Goal: Transaction & Acquisition: Purchase product/service

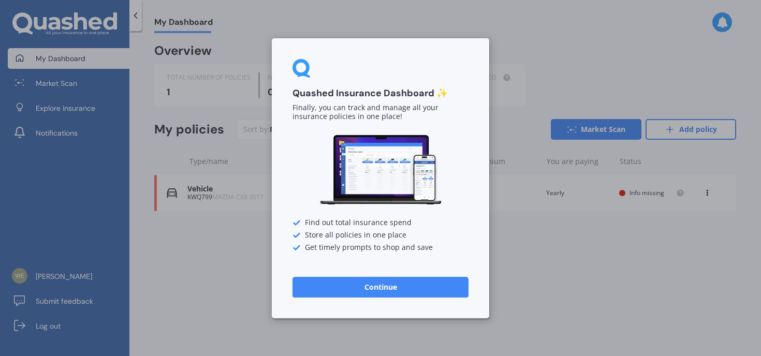
click at [404, 292] on button "Continue" at bounding box center [380, 286] width 176 height 21
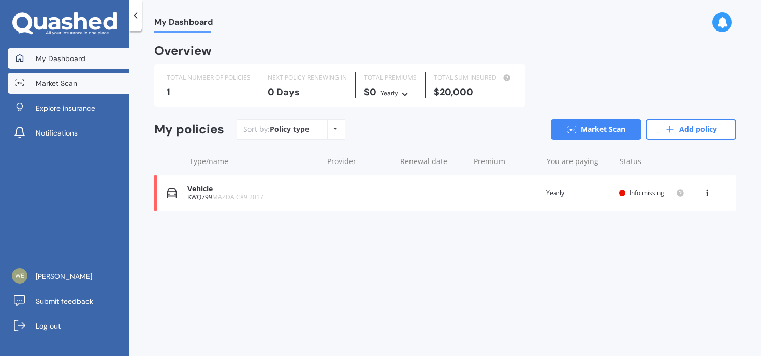
click at [106, 89] on link "Market Scan" at bounding box center [69, 83] width 122 height 21
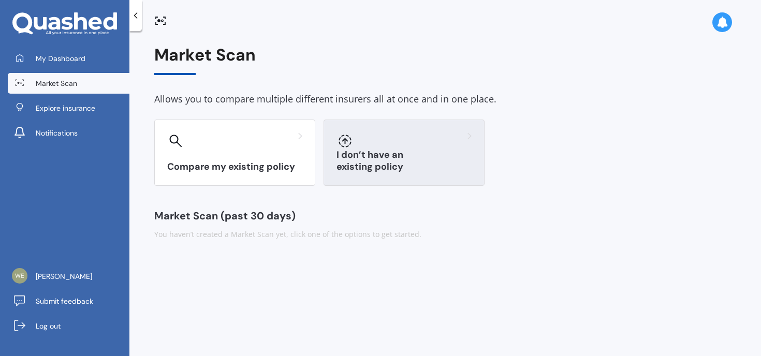
click at [379, 152] on div "I don’t have an existing policy" at bounding box center [403, 153] width 161 height 66
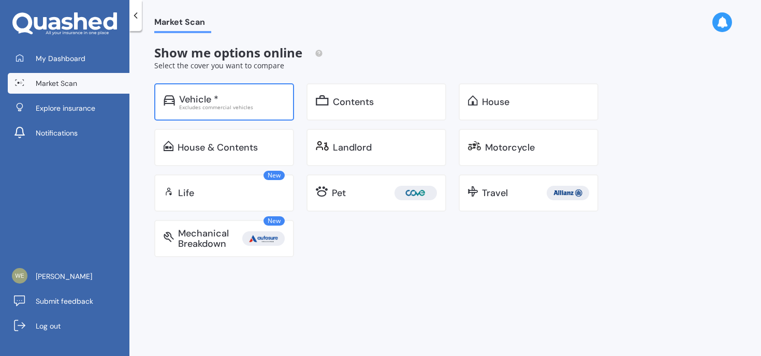
click at [215, 108] on div "Excludes commercial vehicles" at bounding box center [232, 107] width 106 height 5
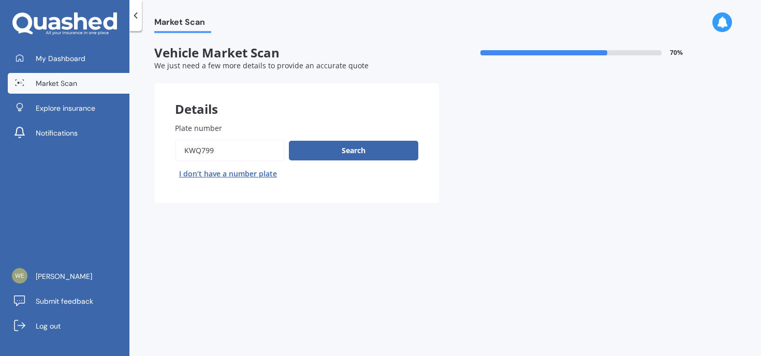
click at [229, 171] on button "I don’t have a number plate" at bounding box center [228, 174] width 106 height 17
select select "01"
select select "1993"
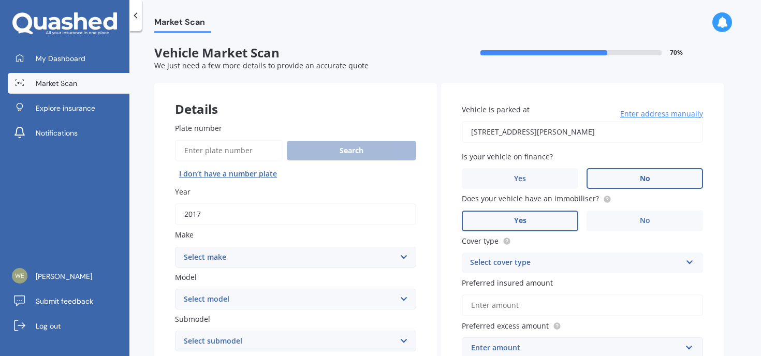
click at [229, 171] on button "I don’t have a number plate" at bounding box center [228, 174] width 106 height 17
click at [225, 172] on button "I don’t have a number plate" at bounding box center [228, 174] width 106 height 17
click at [250, 150] on input "Plate number" at bounding box center [229, 151] width 108 height 22
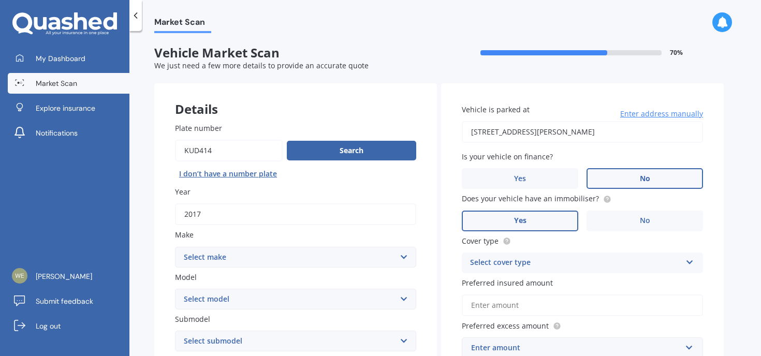
type input "KUD414"
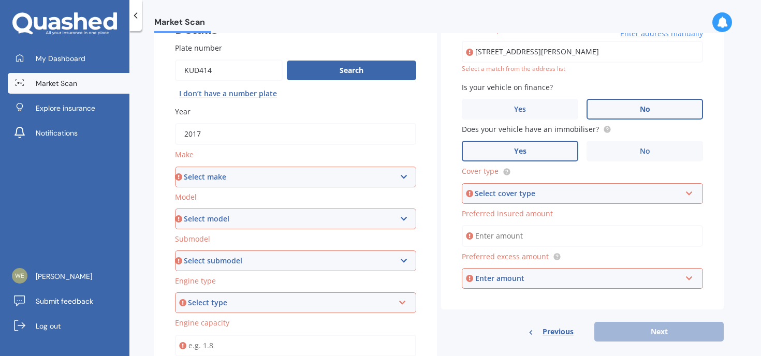
scroll to position [21, 0]
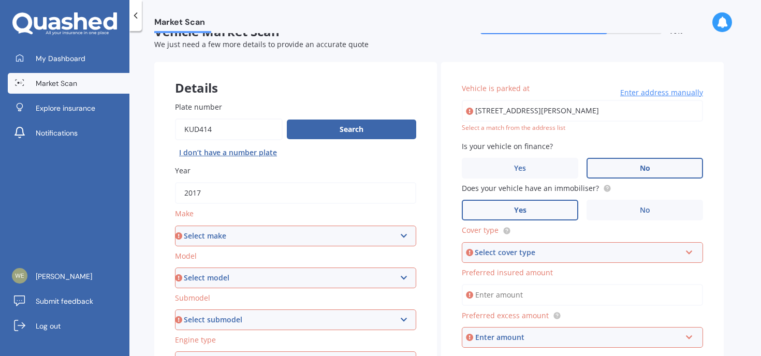
click at [318, 119] on div "Search I don’t have a number plate" at bounding box center [295, 140] width 241 height 42
click at [314, 125] on button "Search" at bounding box center [351, 130] width 129 height 20
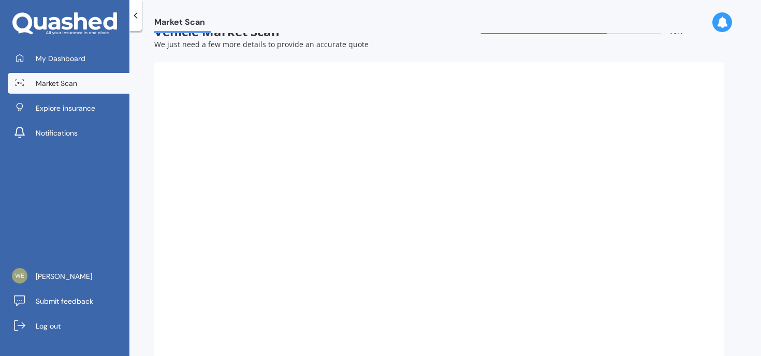
select select "MAZDA"
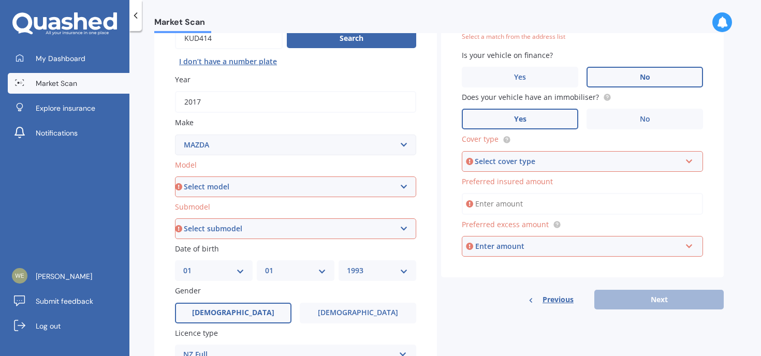
scroll to position [111, 0]
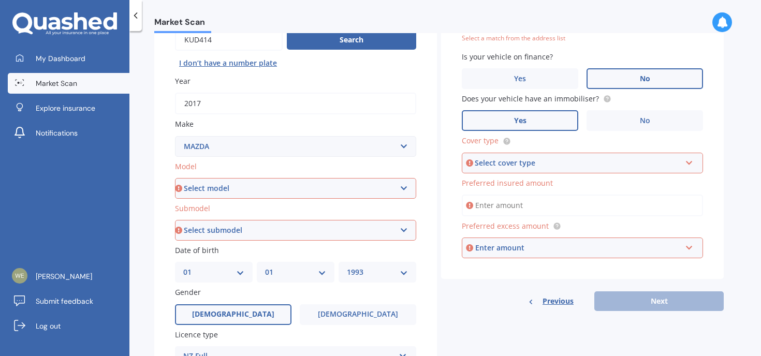
click at [268, 186] on select "Select model 121 2 3 323 323 / Familia 6 626 929 Atenza Autozam Axela AZ3 B2000…" at bounding box center [295, 188] width 241 height 21
select select "CX5"
click at [175, 179] on select "Select model 121 2 3 323 323 / Familia 6 626 929 Atenza Autozam Axela AZ3 B2000…" at bounding box center [295, 188] width 241 height 21
click at [252, 240] on select "Select submodel 2.2 Diesel 2WD XD 2.5S 4WD Diesel Limited 4WD GSX 2.2 Diesel St…" at bounding box center [295, 230] width 241 height 21
select select "AWD GSX"
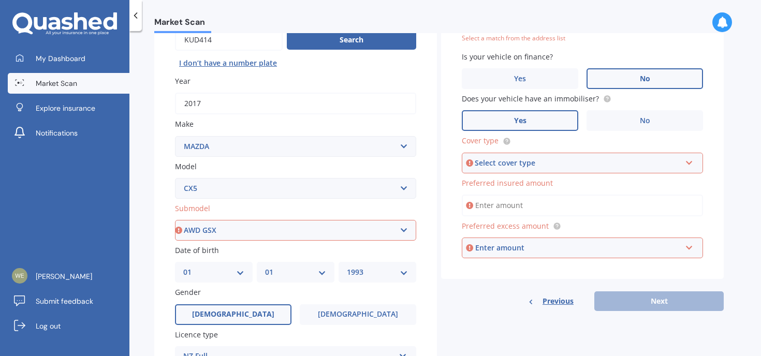
click at [175, 221] on select "Select submodel 2.2 Diesel 2WD XD 2.5S 4WD Diesel Limited 4WD GSX 2.2 Diesel St…" at bounding box center [295, 230] width 241 height 21
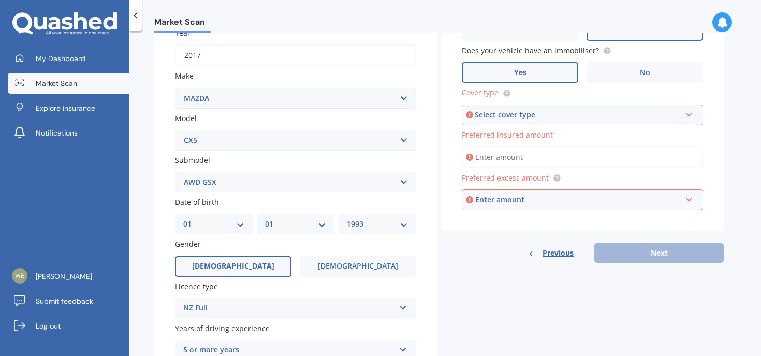
scroll to position [173, 0]
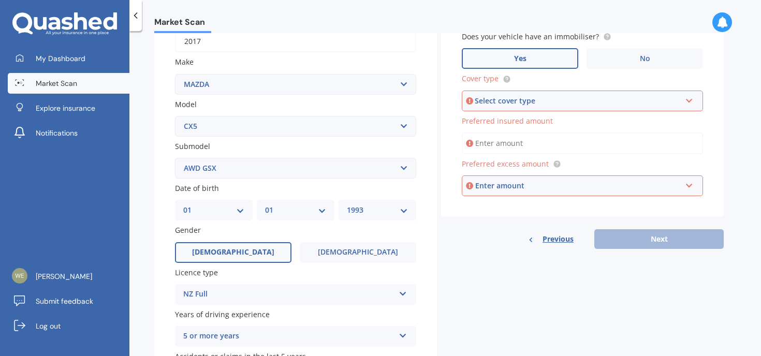
click at [238, 213] on select "DD 01 02 03 04 05 06 07 08 09 10 11 12 13 14 15 16 17 18 19 20 21 22 23 24 25 2…" at bounding box center [213, 209] width 61 height 11
click at [183, 205] on select "DD 01 02 03 04 05 06 07 08 09 10 11 12 13 14 15 16 17 18 19 20 21 22 23 24 25 2…" at bounding box center [213, 209] width 61 height 11
click at [225, 220] on div "DD 01 02 03 04 05 06 07 08 09 10 11 12 13 14 15 16 17 18 19 20 21 22 23 24 25 2…" at bounding box center [214, 210] width 78 height 21
click at [227, 214] on select "DD 01 02 03 04 05 06 07 08 09 10 11 12 13 14 15 16 17 18 19 20 21 22 23 24 25 2…" at bounding box center [213, 209] width 61 height 11
select select "19"
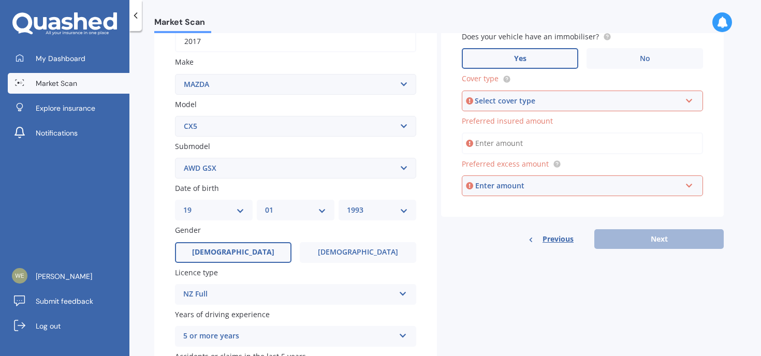
click at [183, 205] on select "DD 01 02 03 04 05 06 07 08 09 10 11 12 13 14 15 16 17 18 19 20 21 22 23 24 25 2…" at bounding box center [213, 209] width 61 height 11
click at [295, 216] on select "MM 01 02 03 04 05 06 07 08 09 10 11 12" at bounding box center [295, 209] width 61 height 11
select select "03"
click at [265, 205] on select "MM 01 02 03 04 05 06 07 08 09 10 11 12" at bounding box center [295, 209] width 61 height 11
click at [380, 214] on select "YYYY 2025 2024 2023 2022 2021 2020 2019 2018 2017 2016 2015 2014 2013 2012 2011…" at bounding box center [377, 209] width 61 height 11
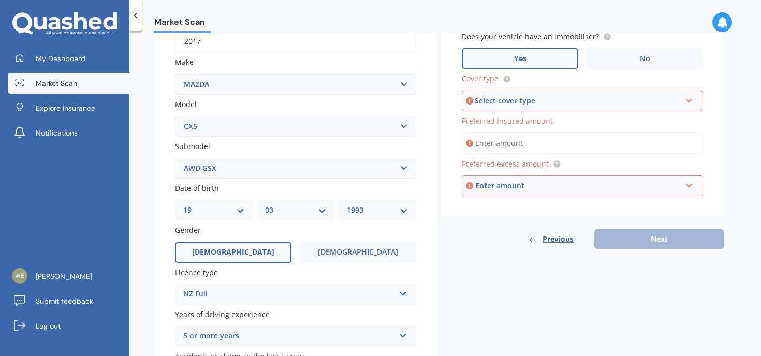
select select "1961"
click at [347, 205] on select "YYYY 2025 2024 2023 2022 2021 2020 2019 2018 2017 2016 2015 2014 2013 2012 2011…" at bounding box center [377, 209] width 61 height 11
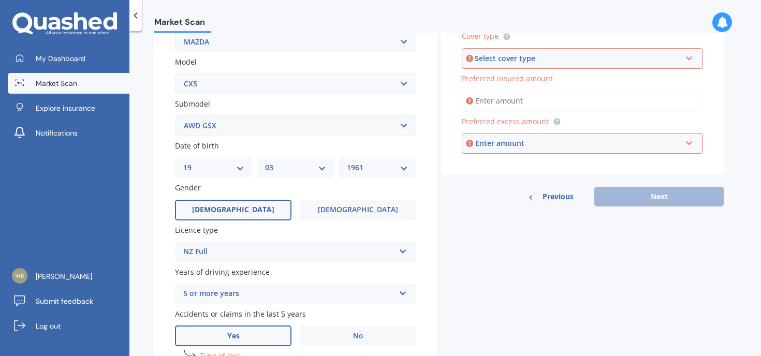
scroll to position [267, 0]
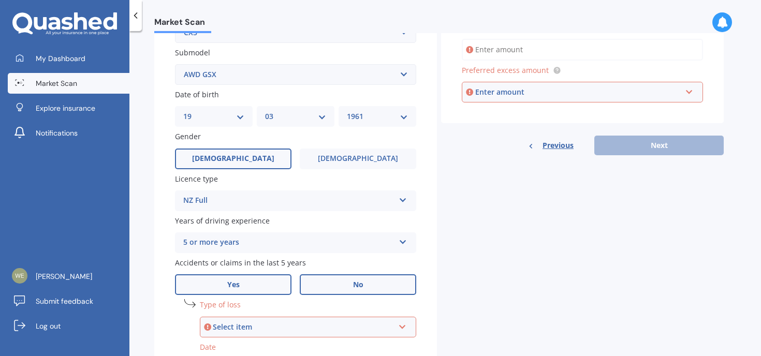
click at [320, 290] on label "No" at bounding box center [358, 284] width 116 height 21
click at [0, 0] on input "No" at bounding box center [0, 0] width 0 height 0
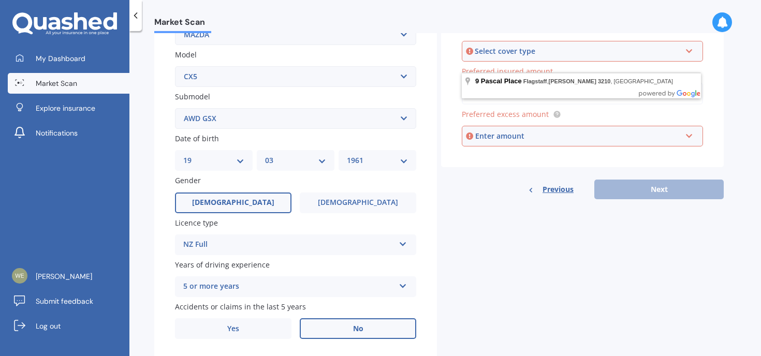
scroll to position [243, 0]
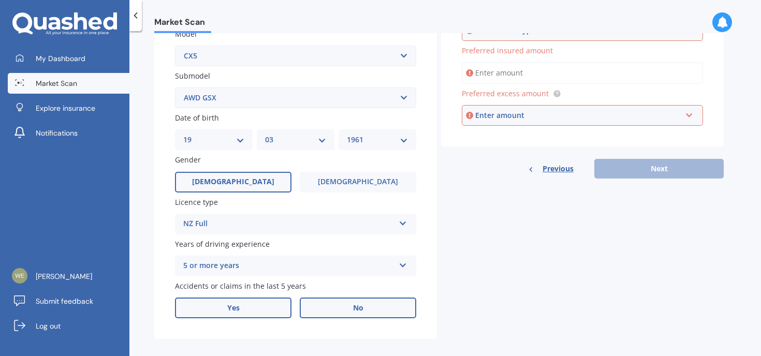
click at [277, 303] on label "Yes" at bounding box center [233, 308] width 116 height 21
click at [0, 0] on input "Yes" at bounding box center [0, 0] width 0 height 0
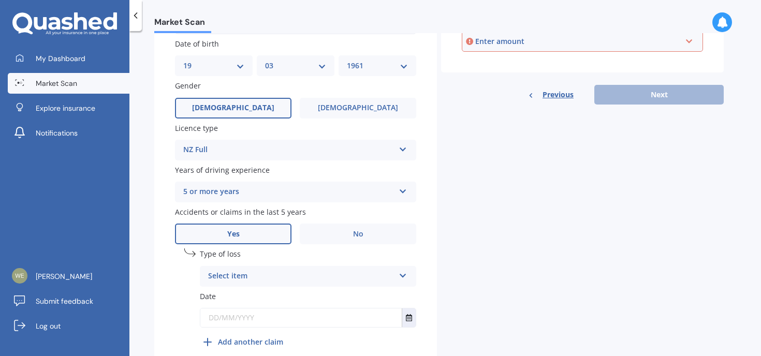
scroll to position [368, 0]
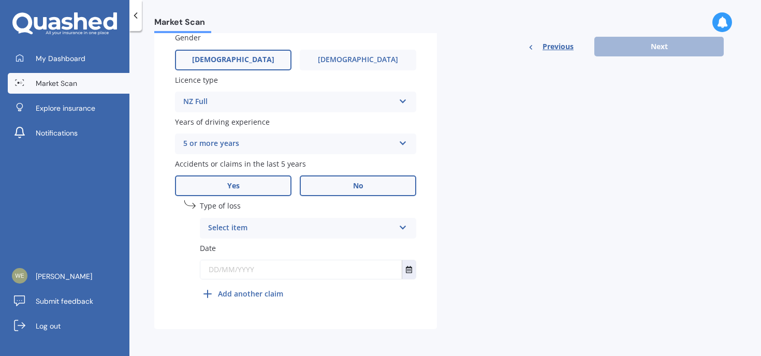
click at [322, 191] on label "No" at bounding box center [358, 185] width 116 height 21
click at [0, 0] on input "No" at bounding box center [0, 0] width 0 height 0
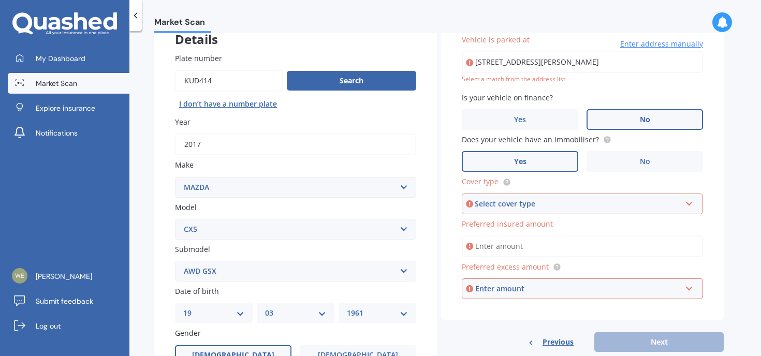
scroll to position [80, 0]
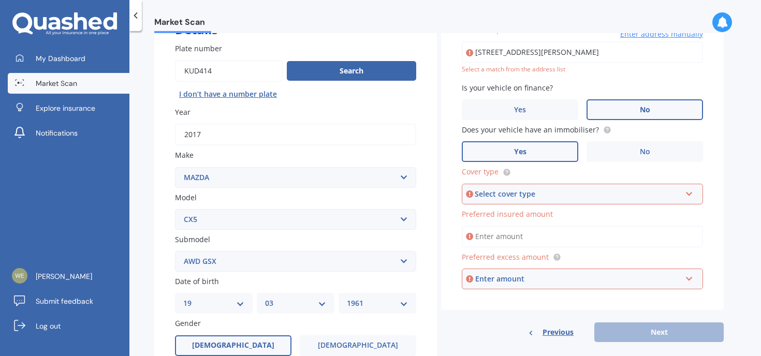
click at [628, 107] on label "No" at bounding box center [644, 109] width 116 height 21
click at [0, 0] on input "No" at bounding box center [0, 0] width 0 height 0
click at [535, 157] on label "Yes" at bounding box center [520, 151] width 116 height 21
click at [0, 0] on input "Yes" at bounding box center [0, 0] width 0 height 0
click at [525, 193] on div "Select cover type" at bounding box center [578, 193] width 206 height 11
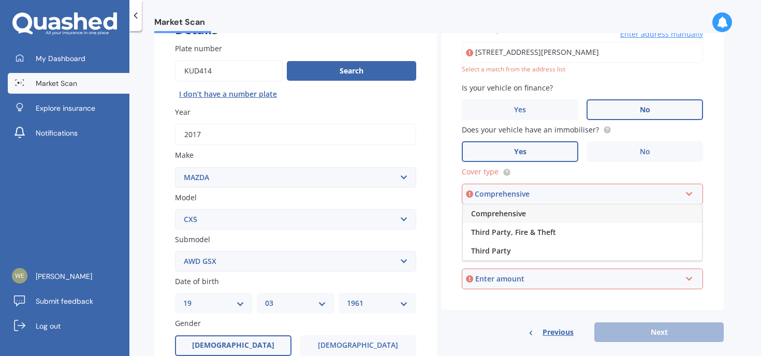
click at [519, 212] on span "Comprehensive" at bounding box center [498, 214] width 55 height 10
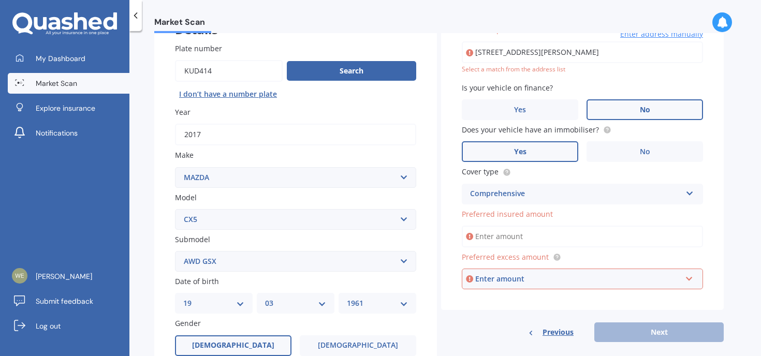
click at [509, 238] on input "Preferred insured amount" at bounding box center [582, 237] width 241 height 22
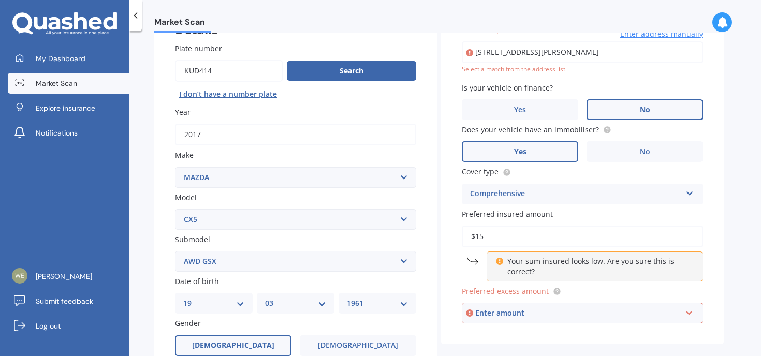
click at [511, 313] on div "Enter amount" at bounding box center [578, 312] width 206 height 11
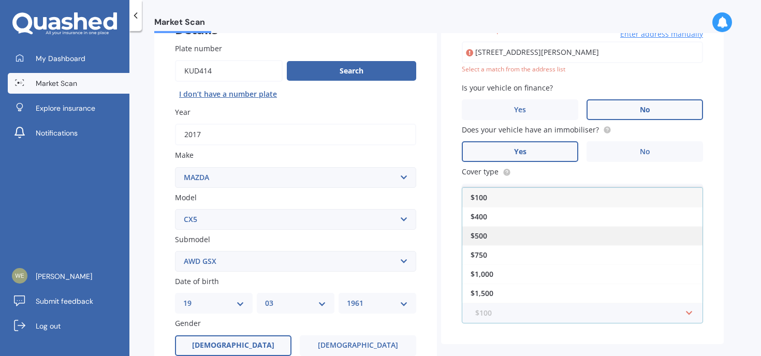
click at [494, 234] on div "$500" at bounding box center [582, 235] width 240 height 19
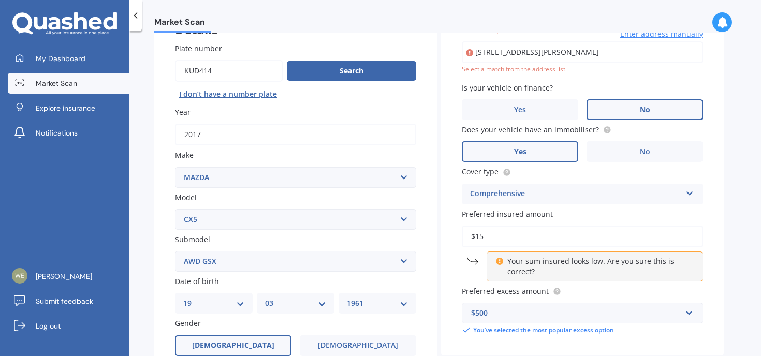
click at [527, 233] on input "$15" at bounding box center [582, 237] width 241 height 22
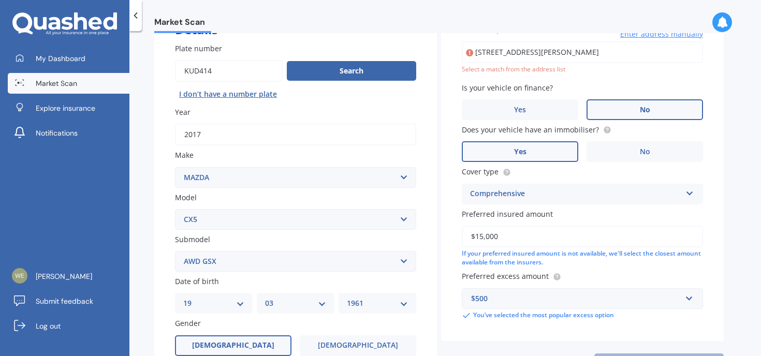
type input "$15,000"
click at [675, 268] on div "Vehicle is parked at [STREET_ADDRESS][PERSON_NAME] Enter address manually Selec…" at bounding box center [582, 172] width 283 height 337
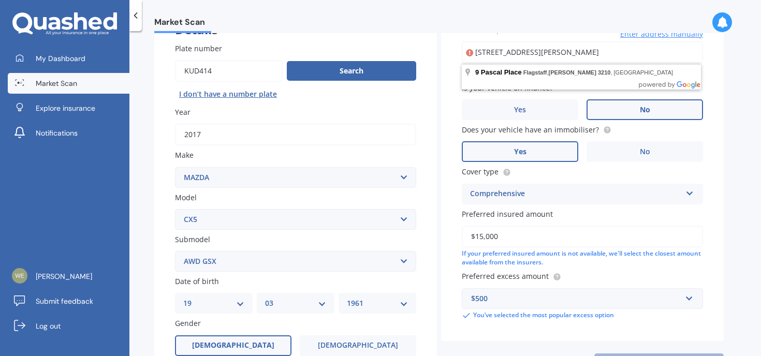
drag, startPoint x: 613, startPoint y: 58, endPoint x: 478, endPoint y: 33, distance: 136.8
click at [478, 33] on div "Vehicle is parked at [STREET_ADDRESS][PERSON_NAME] Enter address manually Selec…" at bounding box center [582, 49] width 241 height 50
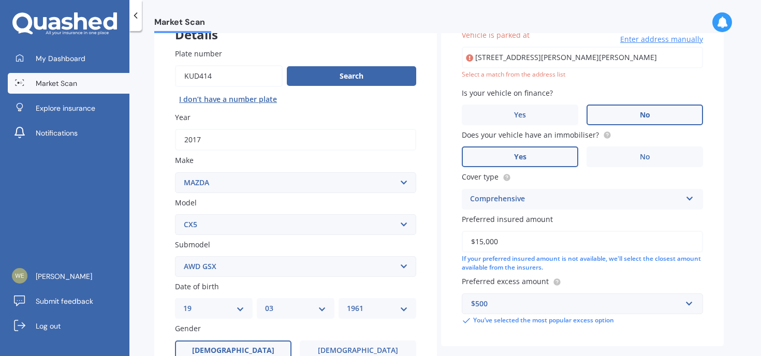
type input "[STREET_ADDRESS][PERSON_NAME]"
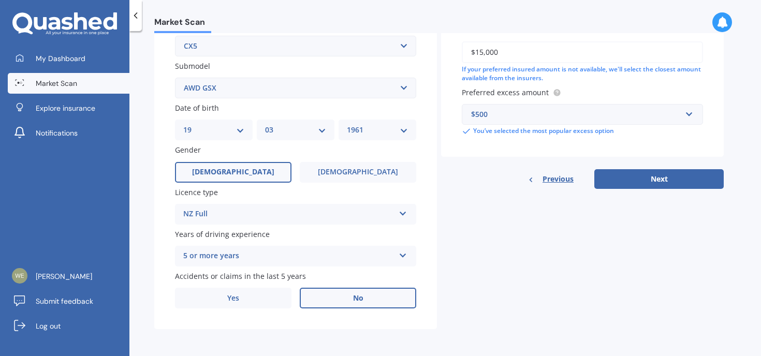
scroll to position [246, 0]
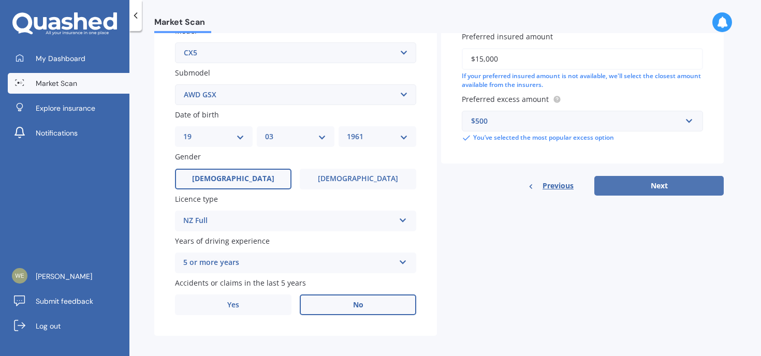
click at [629, 187] on button "Next" at bounding box center [658, 186] width 129 height 20
select select "19"
select select "03"
select select "1961"
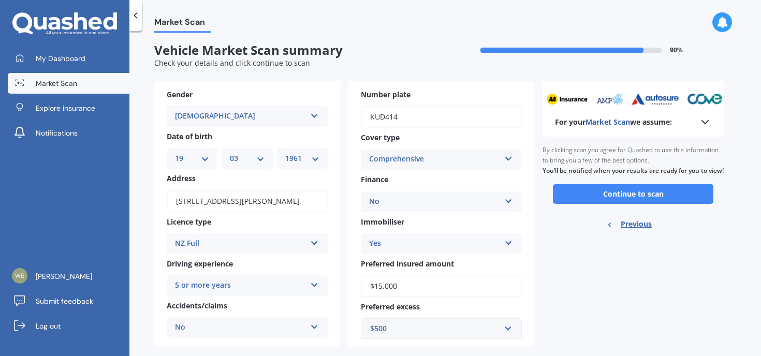
scroll to position [0, 0]
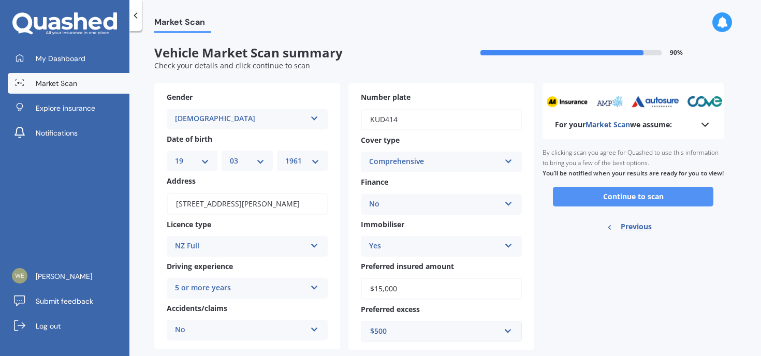
click at [606, 201] on button "Continue to scan" at bounding box center [633, 197] width 160 height 20
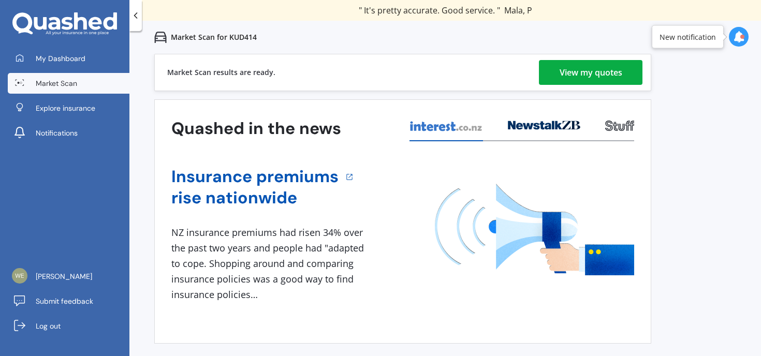
click at [572, 82] on div "View my quotes" at bounding box center [590, 72] width 63 height 25
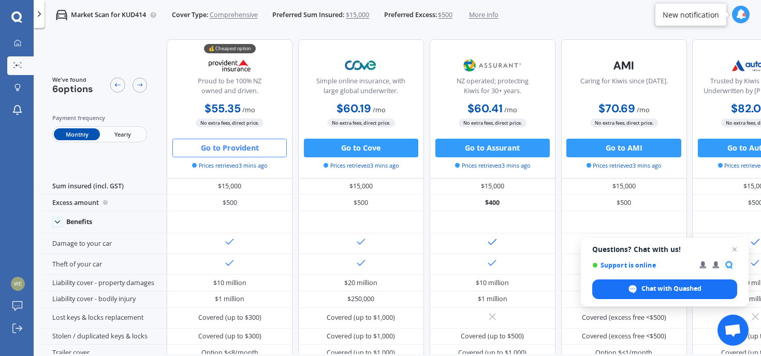
click at [224, 147] on button "Go to Provident" at bounding box center [229, 148] width 114 height 19
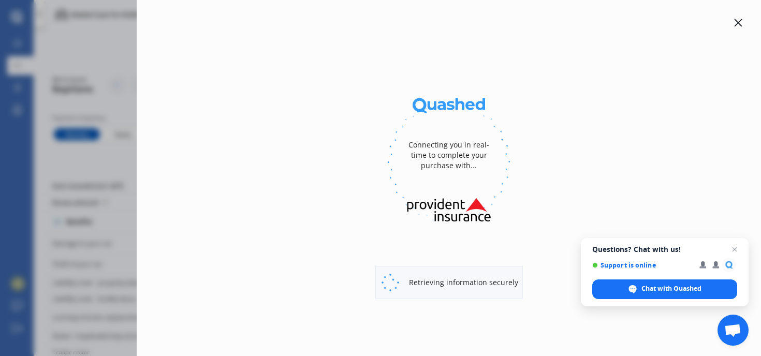
click at [738, 18] on div at bounding box center [738, 23] width 12 height 12
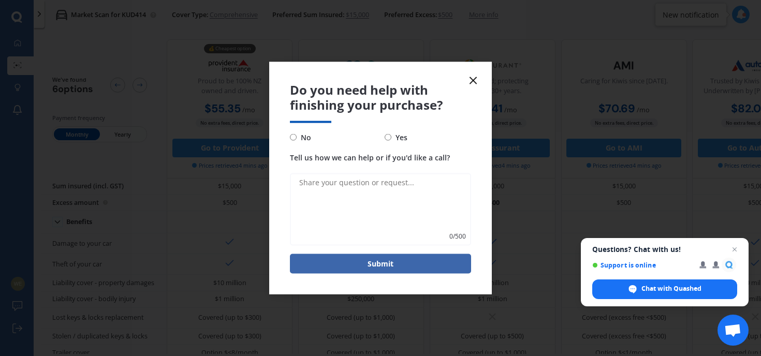
click at [331, 144] on div "No Yes Tell us how we can help or if you'd like a call? 0 / 500" at bounding box center [380, 188] width 181 height 114
click at [312, 144] on div "No Yes Tell us how we can help or if you'd like a call? 0 / 500" at bounding box center [380, 188] width 181 height 114
click at [302, 137] on span "No" at bounding box center [304, 137] width 14 height 12
click at [297, 137] on input "No" at bounding box center [293, 137] width 7 height 7
radio input "true"
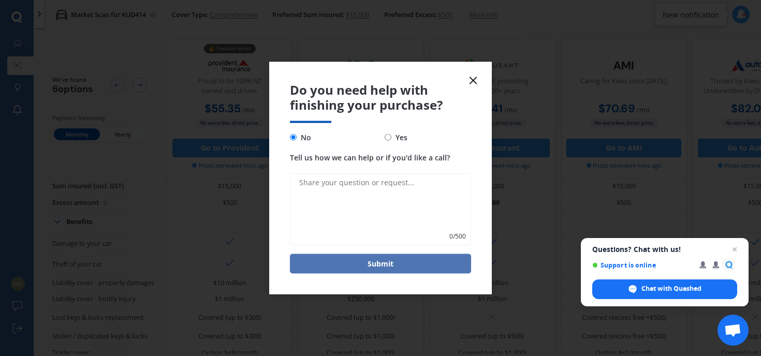
click at [402, 257] on button "Submit" at bounding box center [380, 264] width 181 height 20
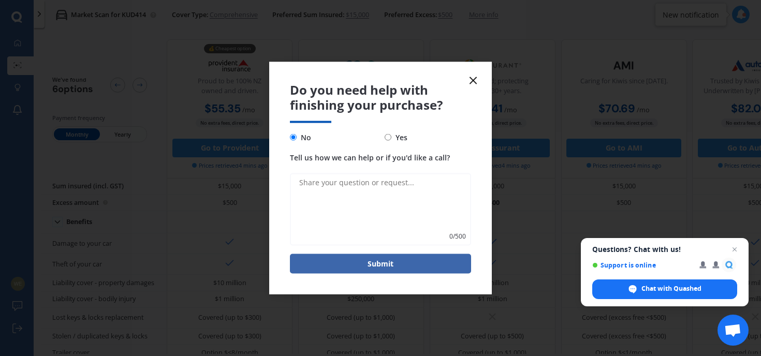
click at [470, 76] on icon at bounding box center [473, 81] width 12 height 12
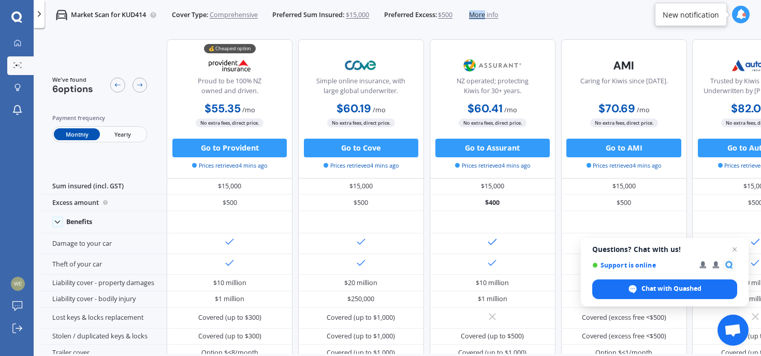
click at [483, 13] on span "More info" at bounding box center [483, 14] width 29 height 9
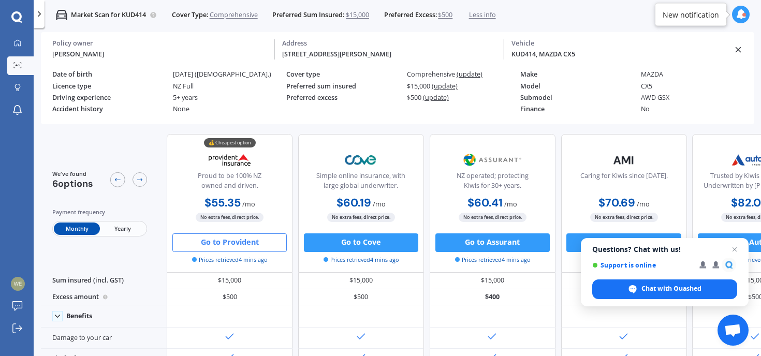
click at [232, 240] on button "Go to Provident" at bounding box center [229, 242] width 114 height 19
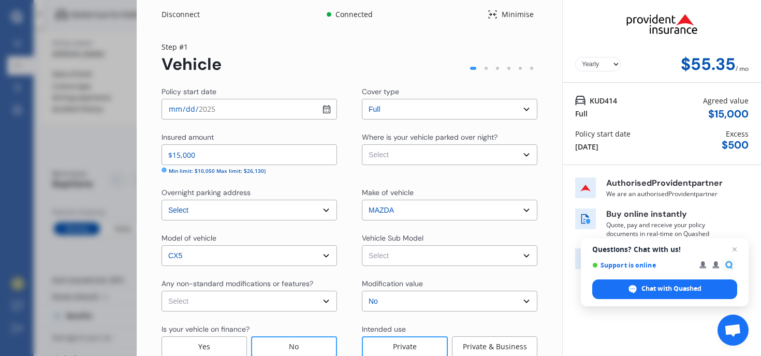
select select "Monthly"
click at [735, 249] on span "Open chat" at bounding box center [734, 249] width 13 height 13
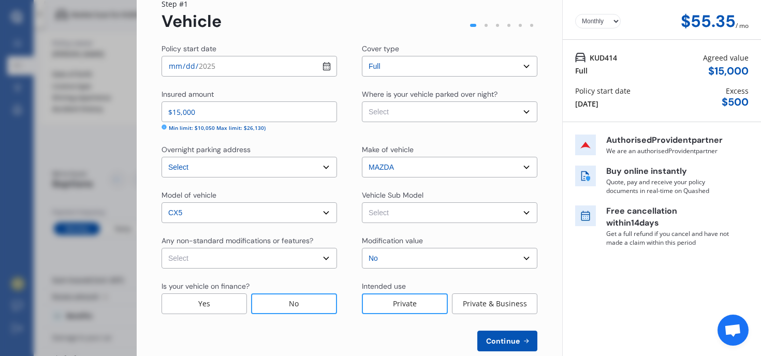
scroll to position [53, 0]
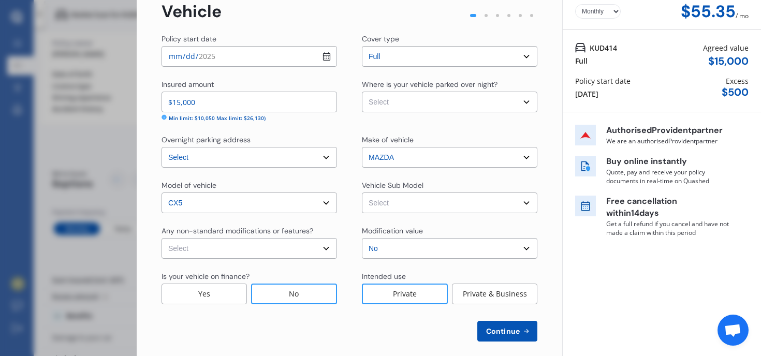
click at [258, 250] on select "Select None [MEDICAL_DATA] System(NOS) Roll Cage Full Racing Harness" at bounding box center [248, 248] width 175 height 21
select select "none"
click at [161, 238] on select "Select None [MEDICAL_DATA] System(NOS) Roll Cage Full Racing Harness" at bounding box center [248, 248] width 175 height 21
click at [533, 96] on div "Yearly Monthly $55.35 / mo Step # 1 Vehicle Policy start date [DATE] Cover type…" at bounding box center [349, 171] width 425 height 390
click at [525, 101] on select "Select Garage (fully enclosed) Off Street Parking Other" at bounding box center [449, 102] width 175 height 21
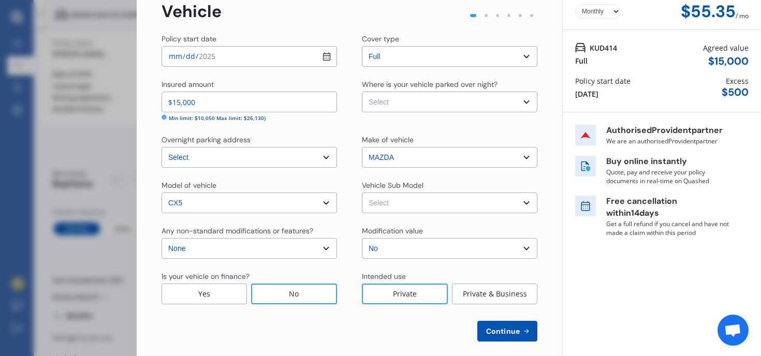
select select "GARAGE"
click at [362, 92] on select "Select Garage (fully enclosed) Off Street Parking Other" at bounding box center [449, 102] width 175 height 21
click at [394, 203] on select "Select CX-5 GSX. Wagon 5dr Skyactiv 6sp AWD 2.5i MY17" at bounding box center [449, 203] width 175 height 21
select select "NZVMAZD2017AECH"
click at [362, 193] on select "Select CX-5 GSX. Wagon 5dr Skyactiv 6sp AWD 2.5i MY17" at bounding box center [449, 203] width 175 height 21
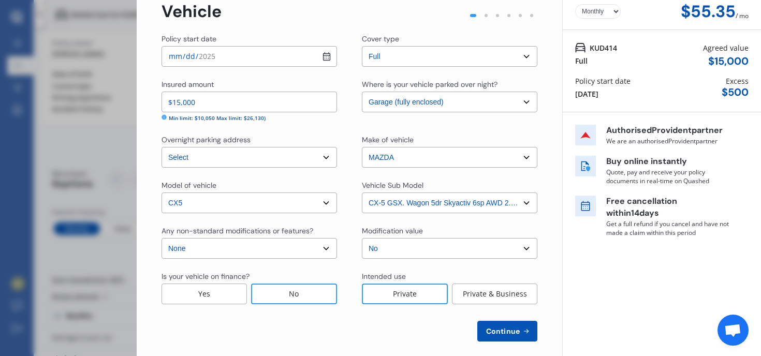
click at [496, 335] on span "Continue" at bounding box center [503, 331] width 38 height 8
select select "19"
select select "03"
select select "1961"
select select "NZ_FULL"
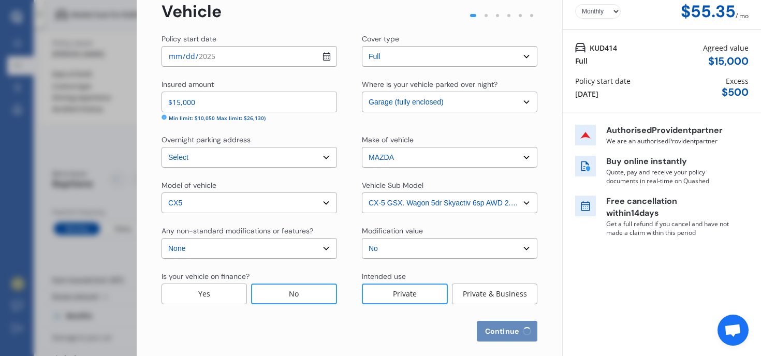
select select "0"
select select "25"
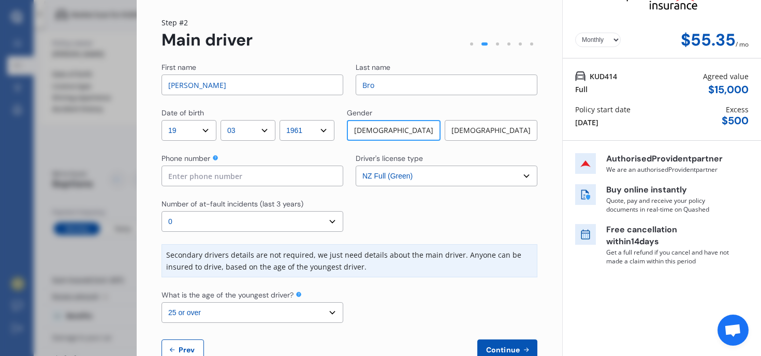
scroll to position [25, 0]
click at [240, 175] on input at bounding box center [252, 175] width 182 height 21
click at [246, 158] on div "Phone number" at bounding box center [252, 158] width 182 height 12
click at [208, 167] on input at bounding box center [252, 175] width 182 height 21
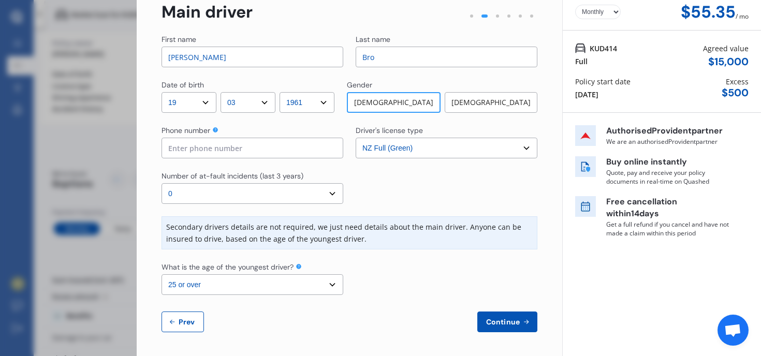
scroll to position [53, 0]
click at [270, 282] on select "Select the age of the youngest driver. 16 17 18 19 20 21 22 23 24 25 or over" at bounding box center [252, 284] width 182 height 21
click at [161, 274] on select "Select the age of the youngest driver. 16 17 18 19 20 21 22 23 24 25 or over" at bounding box center [252, 284] width 182 height 21
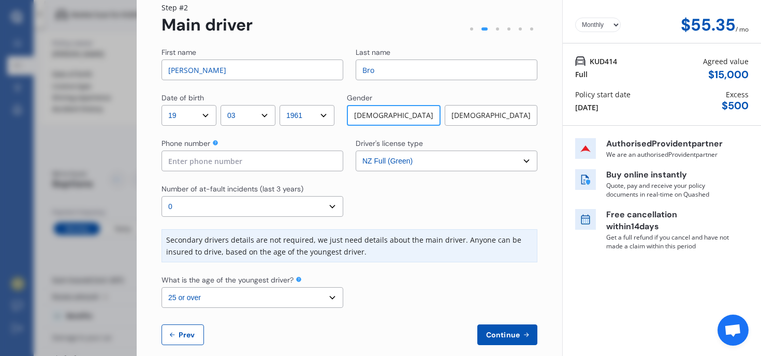
scroll to position [29, 0]
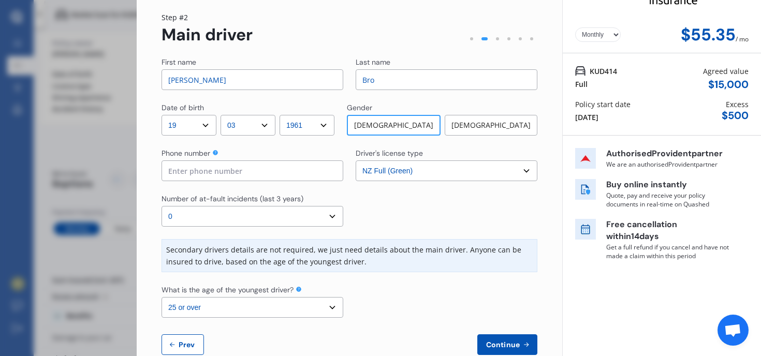
click at [285, 252] on div "Secondary drivers details are not required, we just need details about the main…" at bounding box center [349, 255] width 376 height 33
click at [293, 261] on div "Secondary drivers details are not required, we just need details about the main…" at bounding box center [349, 255] width 376 height 33
click at [299, 291] on icon at bounding box center [298, 289] width 5 height 5
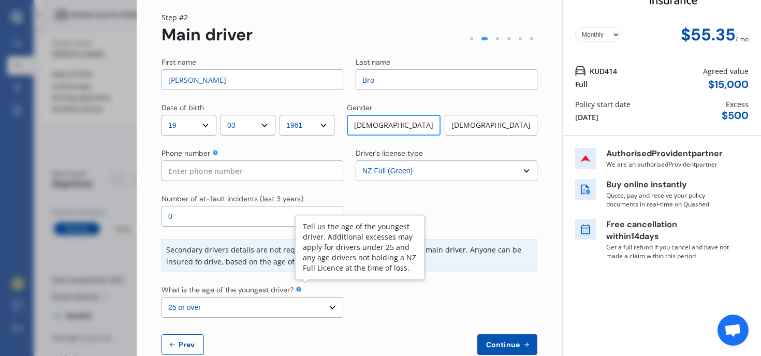
click at [286, 304] on select "Select the age of the youngest driver. 16 17 18 19 20 21 22 23 24 25 or over" at bounding box center [252, 307] width 182 height 21
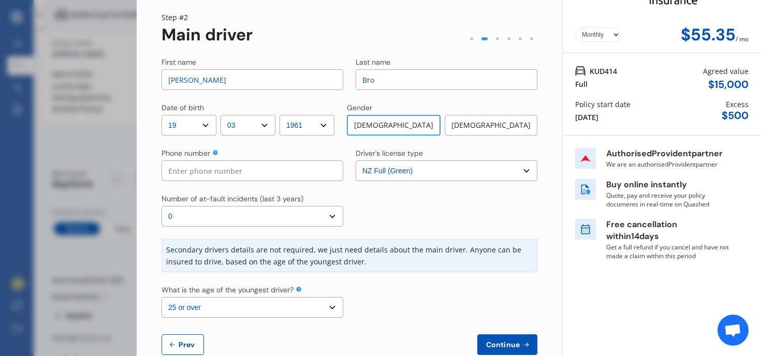
click at [161, 297] on select "Select the age of the youngest driver. 16 17 18 19 20 21 22 23 24 25 or over" at bounding box center [252, 307] width 182 height 21
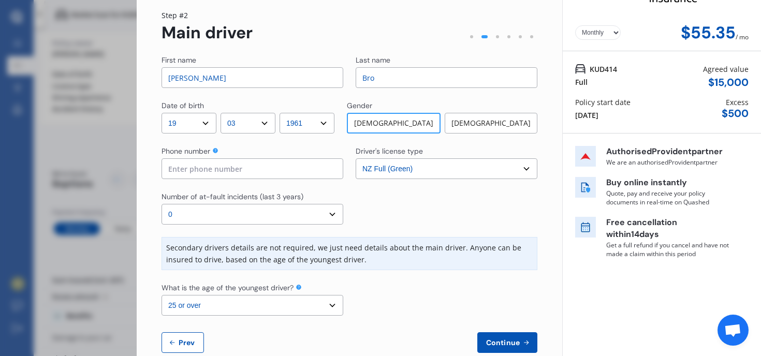
click at [330, 211] on select "Select number of at-fault incidents (last 3 years) 0 1 2 3 4 5 or more" at bounding box center [252, 214] width 182 height 21
click at [288, 167] on input at bounding box center [252, 168] width 182 height 21
type input "0211254435"
click at [497, 346] on span "Continue" at bounding box center [503, 342] width 38 height 8
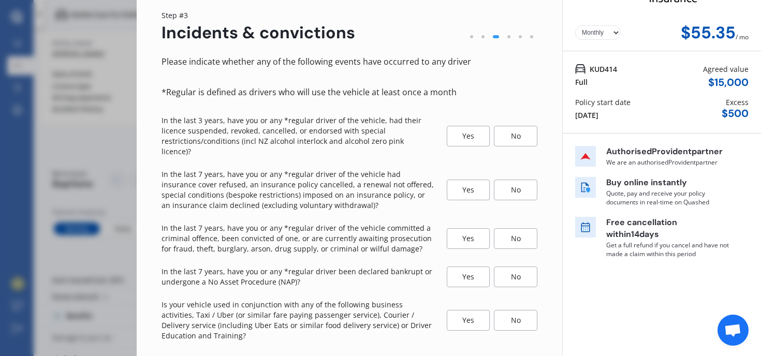
scroll to position [0, 0]
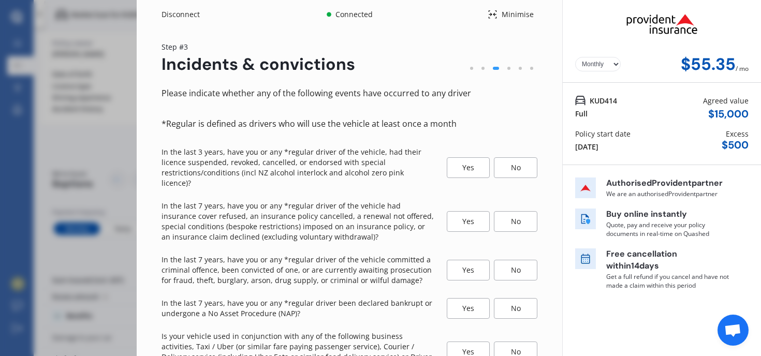
click at [501, 164] on div "No" at bounding box center [515, 167] width 43 height 21
click at [500, 211] on div "No" at bounding box center [515, 221] width 43 height 21
click at [509, 260] on div "No" at bounding box center [515, 270] width 43 height 21
click at [506, 298] on div "No" at bounding box center [515, 308] width 43 height 21
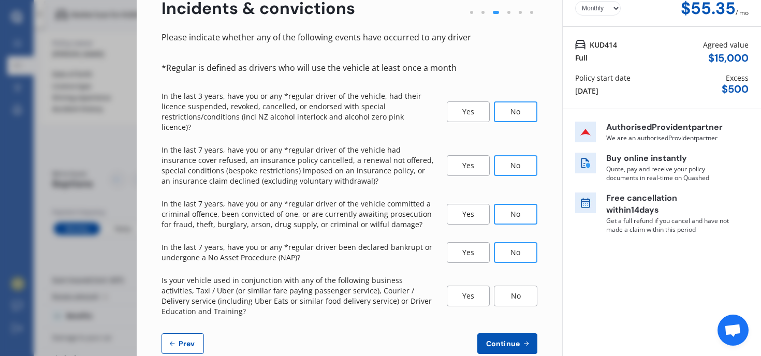
scroll to position [62, 0]
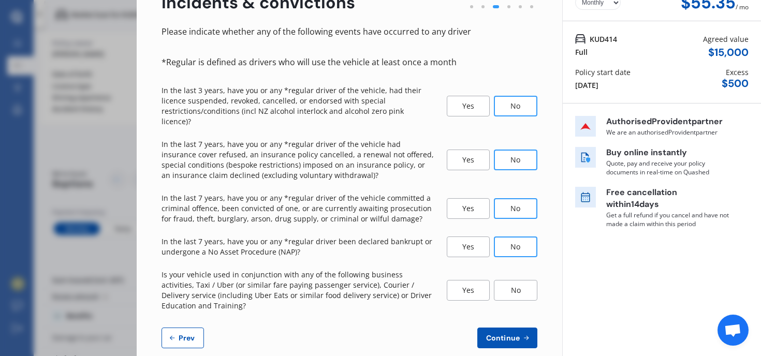
click at [499, 280] on div "No" at bounding box center [515, 290] width 43 height 21
click at [496, 328] on button "Continue" at bounding box center [507, 338] width 60 height 21
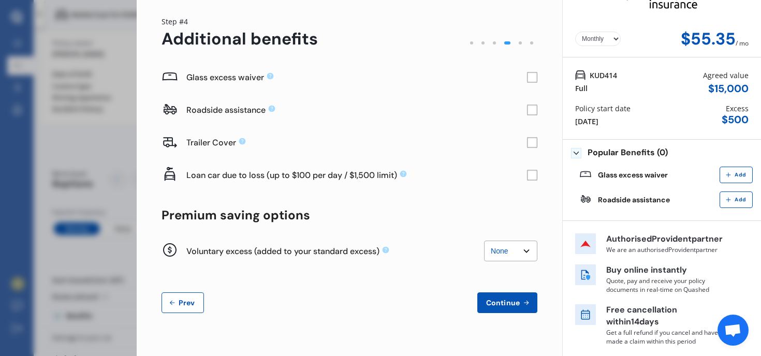
scroll to position [0, 0]
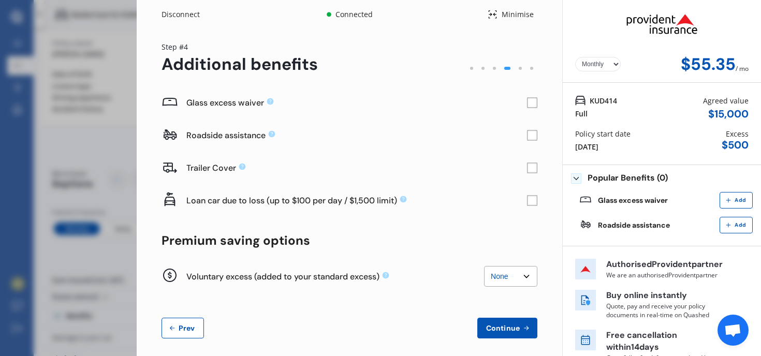
click at [529, 104] on rect at bounding box center [532, 103] width 10 height 10
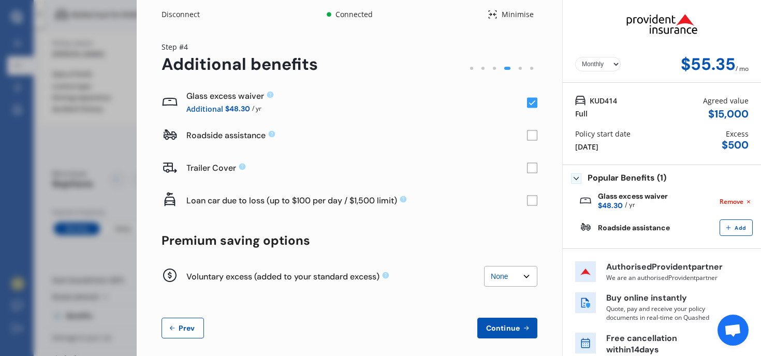
click at [492, 275] on select "None $200 $450 $700 $950 $1,200 $1,700" at bounding box center [510, 276] width 53 height 21
click at [484, 266] on select "None $200 $450 $700 $950 $1,200 $1,700" at bounding box center [510, 276] width 53 height 21
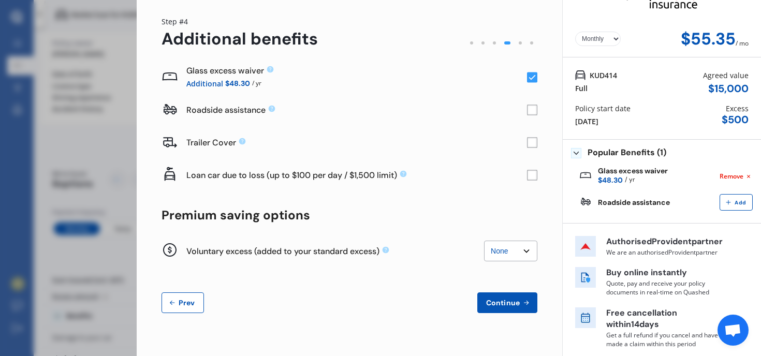
scroll to position [28, 0]
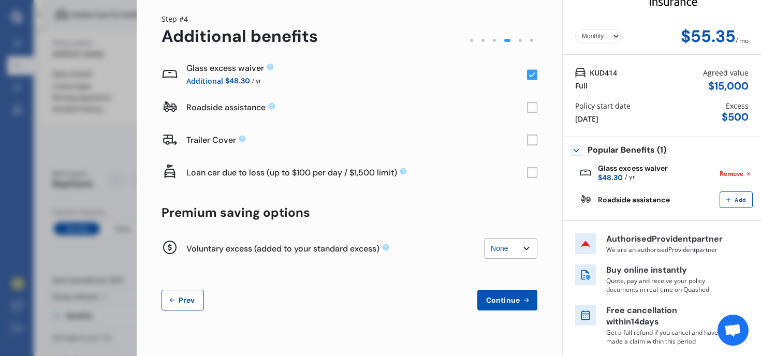
click at [497, 302] on span "Continue" at bounding box center [503, 300] width 38 height 8
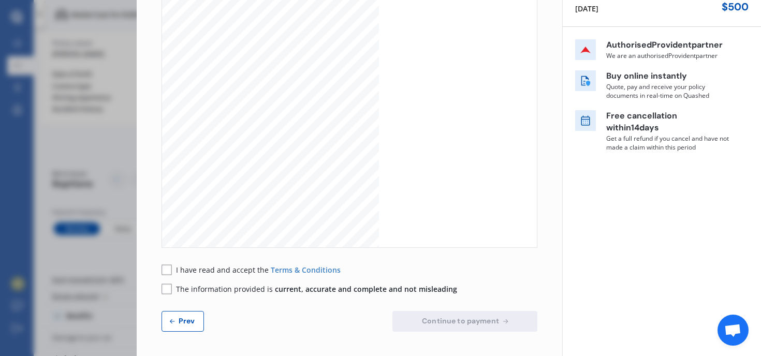
scroll to position [0, 0]
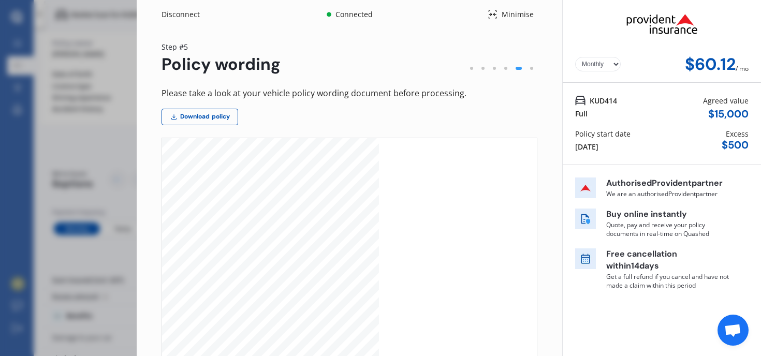
click at [181, 16] on div "Disconnect" at bounding box center [186, 14] width 50 height 10
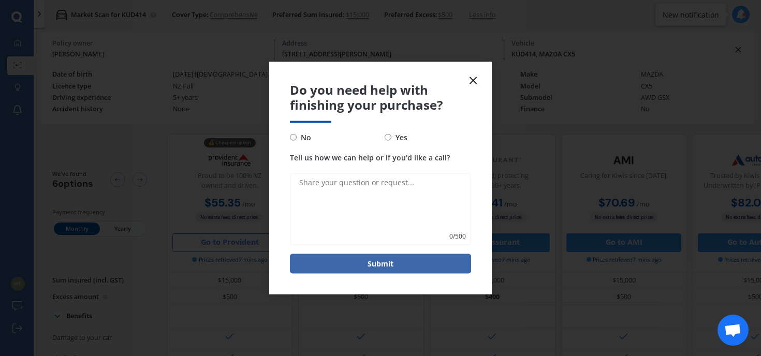
click at [476, 86] on icon at bounding box center [473, 81] width 12 height 12
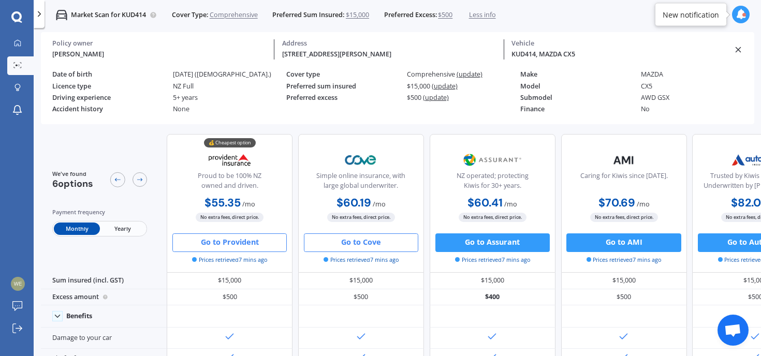
click at [375, 246] on button "Go to Cove" at bounding box center [361, 242] width 114 height 19
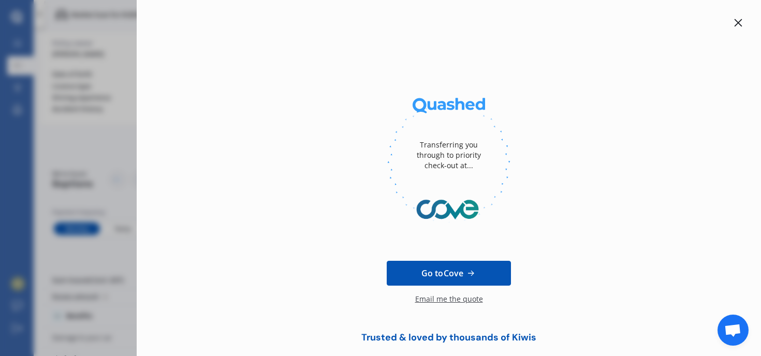
click at [734, 23] on icon at bounding box center [738, 23] width 8 height 8
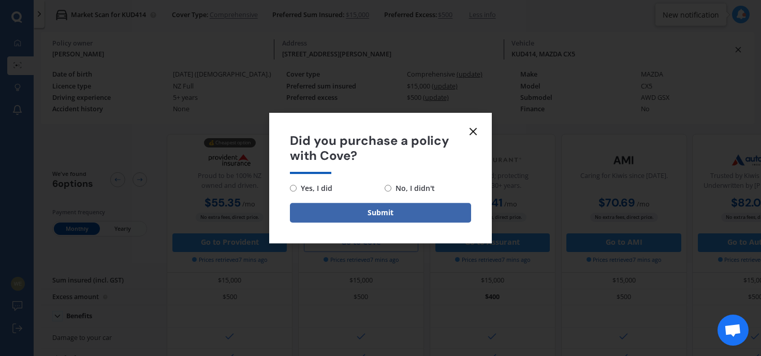
click at [475, 125] on icon at bounding box center [473, 131] width 12 height 12
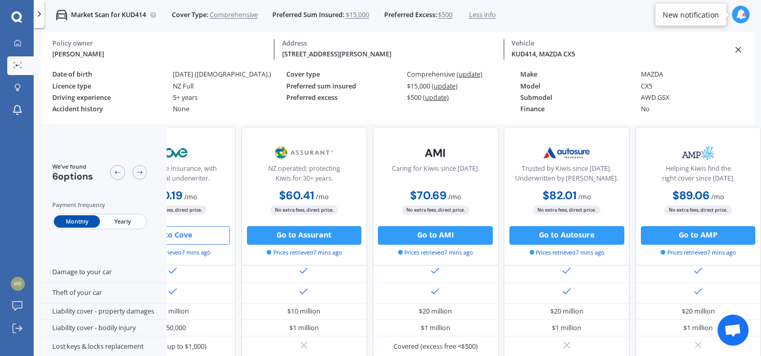
scroll to position [73, 0]
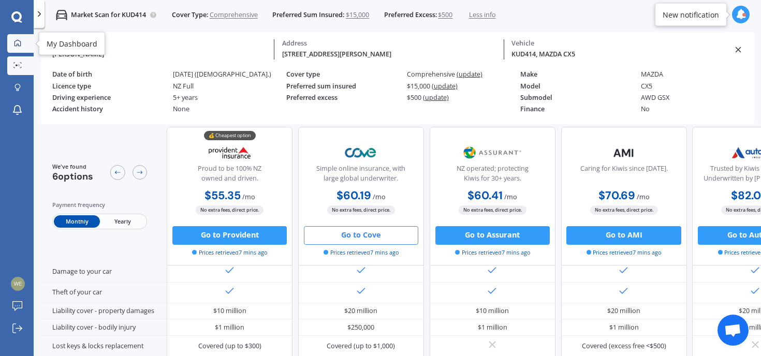
click at [22, 49] on link "My Dashboard" at bounding box center [20, 43] width 26 height 19
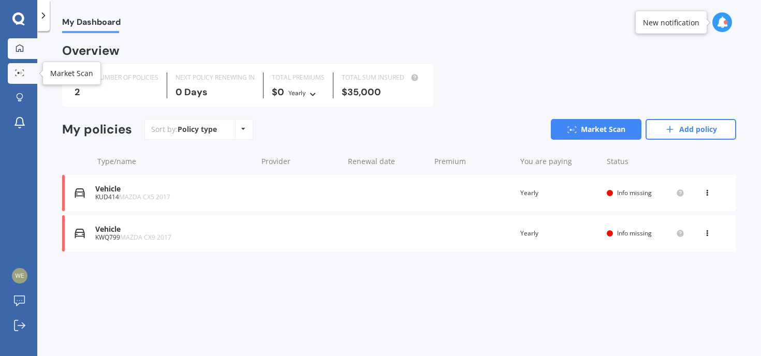
click at [19, 65] on link "Market Scan" at bounding box center [22, 73] width 29 height 21
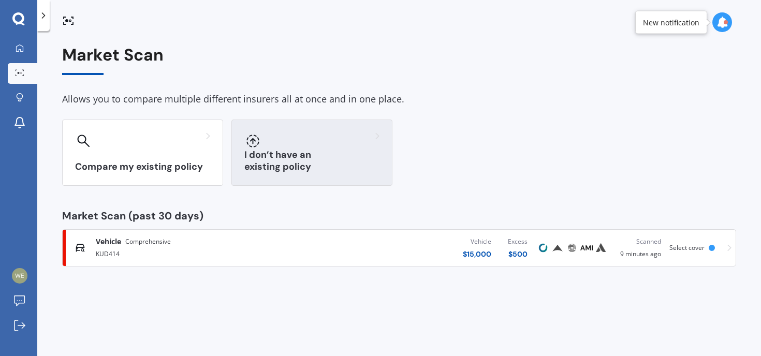
click at [252, 121] on div "I don’t have an existing policy" at bounding box center [311, 153] width 161 height 66
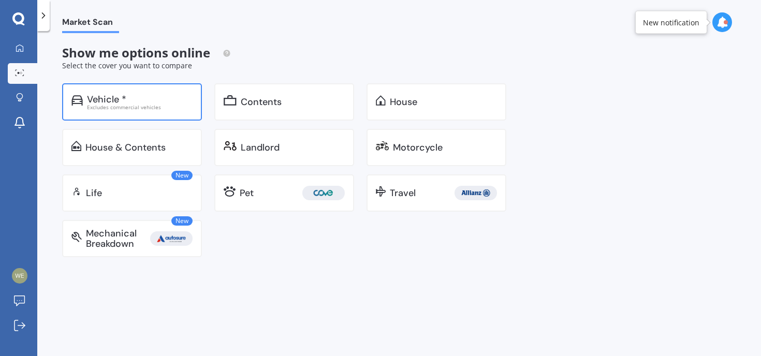
click at [152, 97] on div "Vehicle *" at bounding box center [140, 99] width 106 height 10
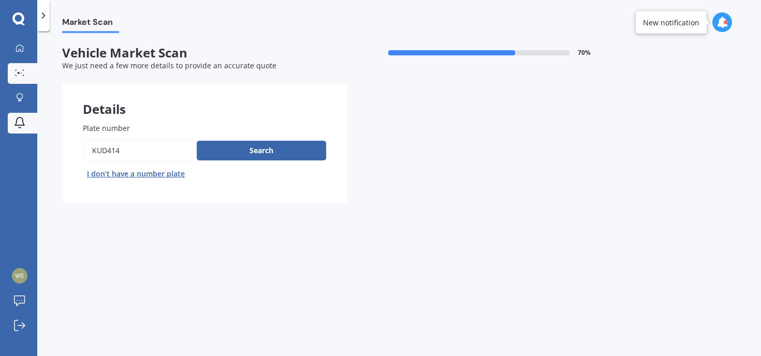
drag, startPoint x: 136, startPoint y: 152, endPoint x: 22, endPoint y: 127, distance: 116.9
click at [22, 127] on div "My Dashboard Market Scan Explore insurance Notifications [PERSON_NAME] Submit f…" at bounding box center [380, 178] width 761 height 356
type input "KWq799"
click at [251, 138] on div "Plate number Search I don’t have a number plate" at bounding box center [204, 153] width 243 height 60
click at [247, 151] on button "Search" at bounding box center [261, 151] width 129 height 20
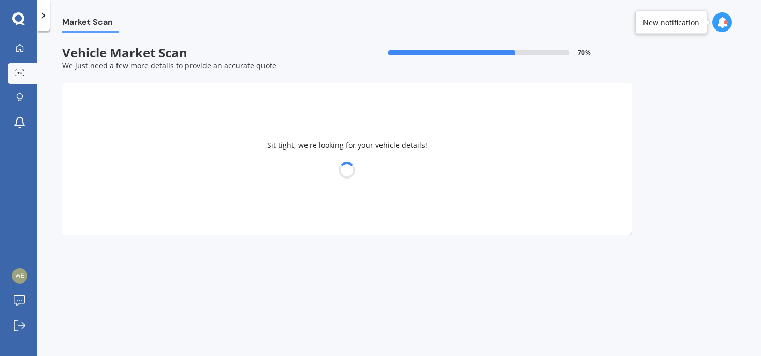
select select "MAZDA"
select select "19"
select select "03"
select select "1961"
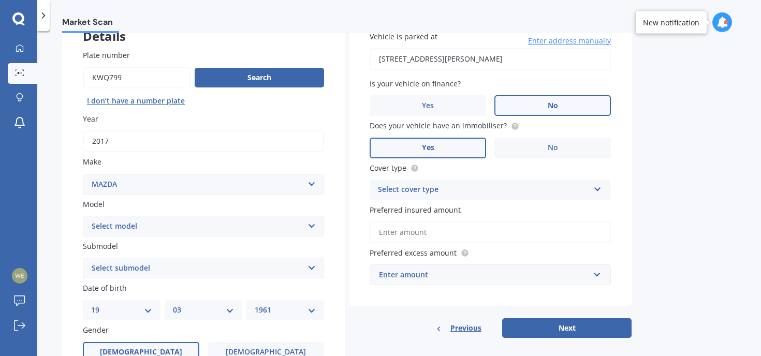
scroll to position [152, 0]
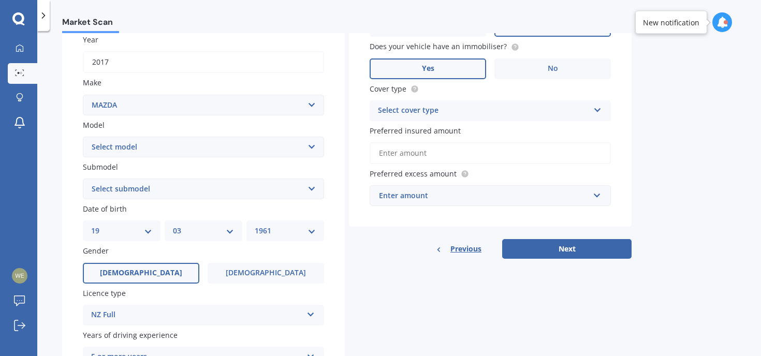
click at [144, 141] on select "Select model 121 2 3 323 323 / Familia 6 626 929 Atenza Autozam Axela AZ3 B2000…" at bounding box center [203, 147] width 241 height 21
select select "CX9"
click at [83, 137] on select "Select model 121 2 3 323 323 / Familia 6 626 929 Atenza Autozam Axela AZ3 B2000…" at bounding box center [203, 147] width 241 height 21
click at [132, 194] on select "Select submodel (All) 4WD 4WD Turbo GSX" at bounding box center [203, 189] width 241 height 21
click at [83, 180] on select "Select submodel (All) 4WD 4WD Turbo GSX" at bounding box center [203, 189] width 241 height 21
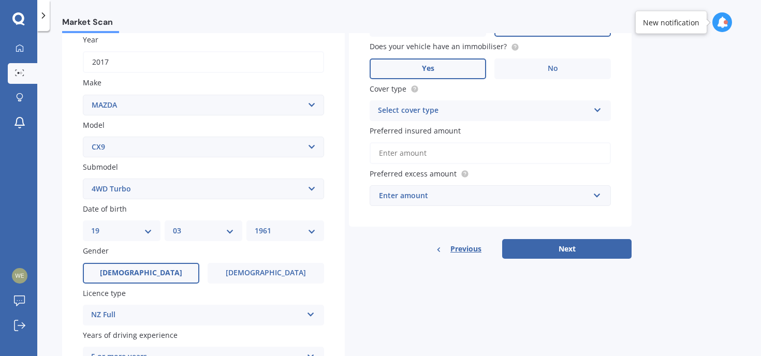
click at [128, 193] on select "Select submodel (All) 4WD 4WD Turbo GSX" at bounding box center [203, 189] width 241 height 21
click at [83, 180] on select "Select submodel (All) 4WD 4WD Turbo GSX" at bounding box center [203, 189] width 241 height 21
click at [134, 192] on select "Select submodel (All) 4WD 4WD Turbo GSX" at bounding box center [203, 189] width 241 height 21
select select "GSX"
click at [83, 180] on select "Select submodel (All) 4WD 4WD Turbo GSX" at bounding box center [203, 189] width 241 height 21
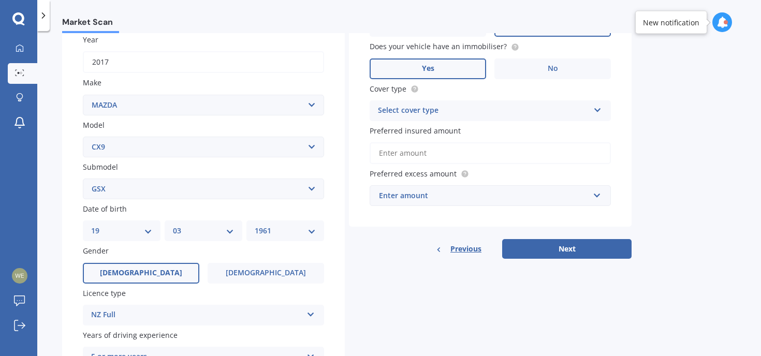
click at [145, 236] on select "DD 01 02 03 04 05 06 07 08 09 10 11 12 13 14 15 16 17 18 19 20 21 22 23 24 25 2…" at bounding box center [121, 230] width 61 height 11
select select "15"
click at [91, 227] on select "DD 01 02 03 04 05 06 07 08 09 10 11 12 13 14 15 16 17 18 19 20 21 22 23 24 25 2…" at bounding box center [121, 230] width 61 height 11
click at [295, 239] on div "YYYY 2025 2024 2023 2022 2021 2020 2019 2018 2017 2016 2015 2014 2013 2012 2011…" at bounding box center [285, 230] width 78 height 21
click at [297, 234] on select "YYYY 2025 2024 2023 2022 2021 2020 2019 2018 2017 2016 2015 2014 2013 2012 2011…" at bounding box center [285, 230] width 61 height 11
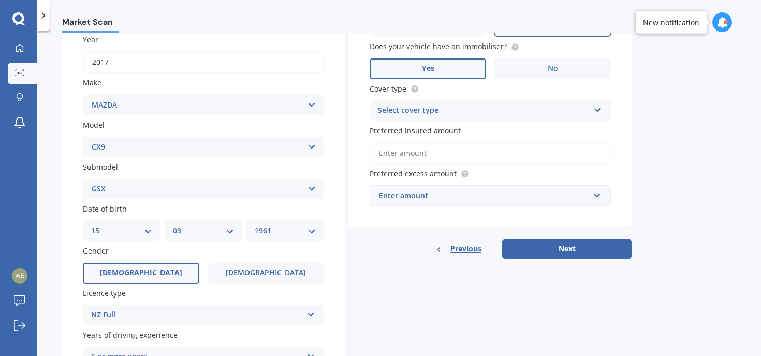
select select "1993"
click at [255, 227] on select "YYYY 2025 2024 2023 2022 2021 2020 2019 2018 2017 2016 2015 2014 2013 2012 2011…" at bounding box center [285, 230] width 61 height 11
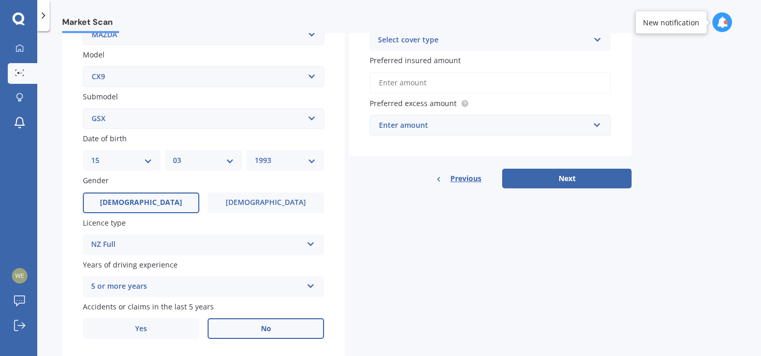
scroll to position [256, 0]
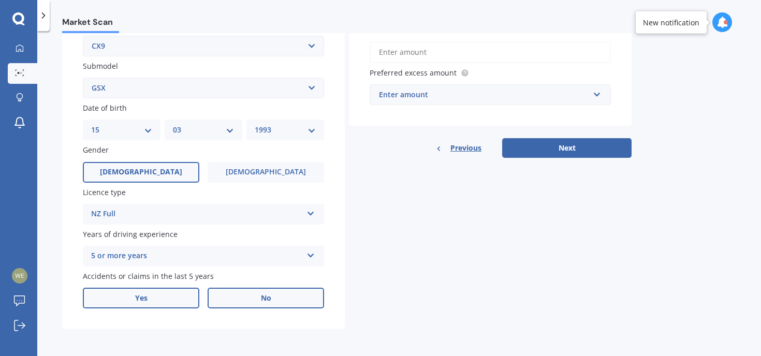
click at [184, 295] on label "Yes" at bounding box center [141, 298] width 116 height 21
click at [0, 0] on input "Yes" at bounding box center [0, 0] width 0 height 0
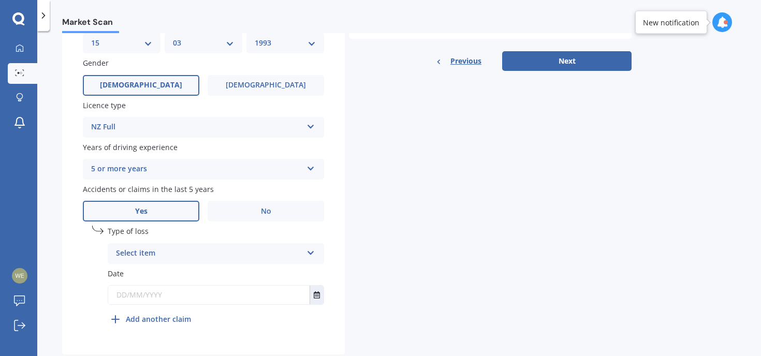
scroll to position [341, 0]
click at [217, 263] on div "Select item At fault accident Not at fault accident" at bounding box center [216, 253] width 216 height 21
click at [213, 276] on div "At fault accident" at bounding box center [215, 273] width 215 height 19
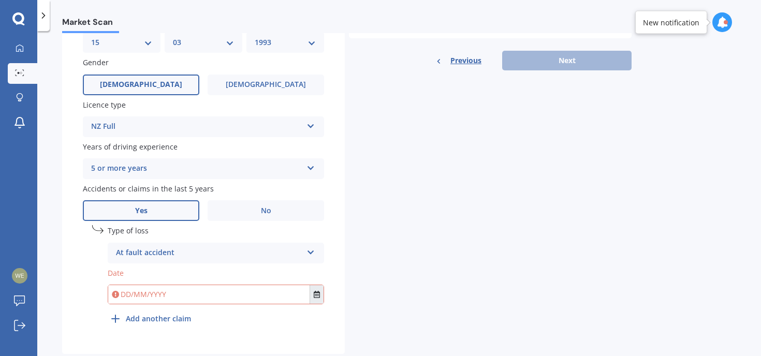
click at [318, 297] on icon "Select date" at bounding box center [317, 294] width 6 height 7
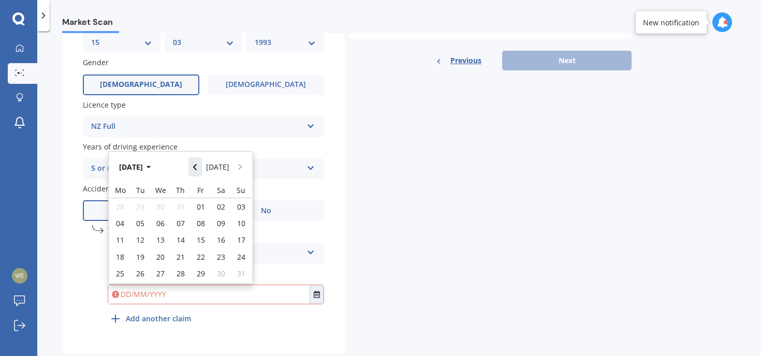
click at [196, 170] on icon "Navigate back" at bounding box center [195, 167] width 4 height 6
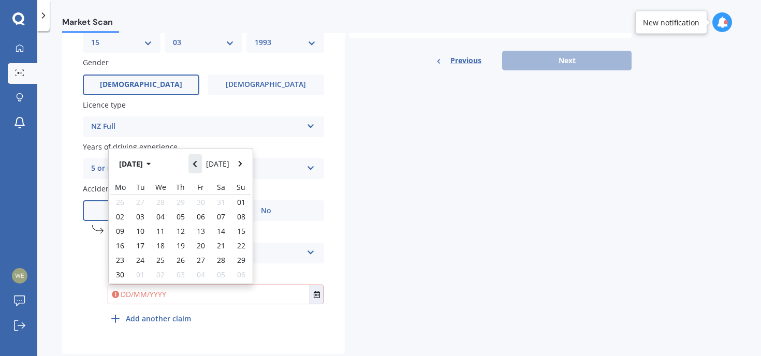
click at [196, 168] on icon "Navigate back" at bounding box center [195, 163] width 5 height 7
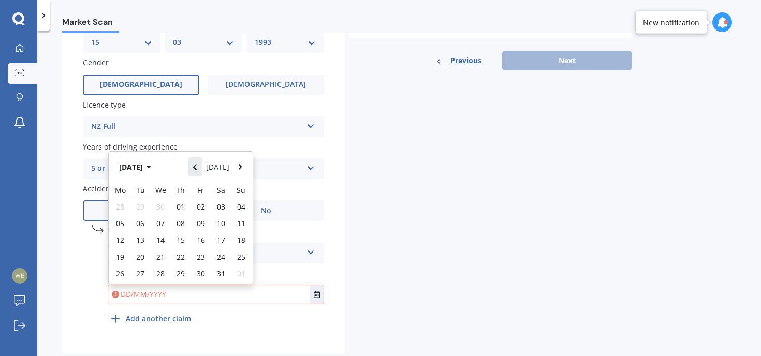
click at [196, 170] on icon "Navigate back" at bounding box center [195, 167] width 4 height 6
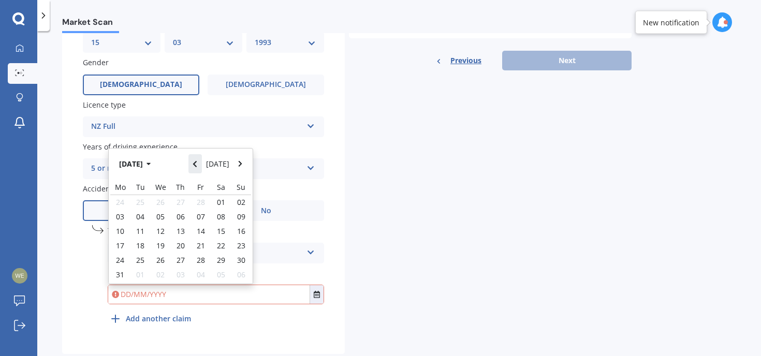
click at [196, 168] on icon "Navigate back" at bounding box center [195, 163] width 5 height 7
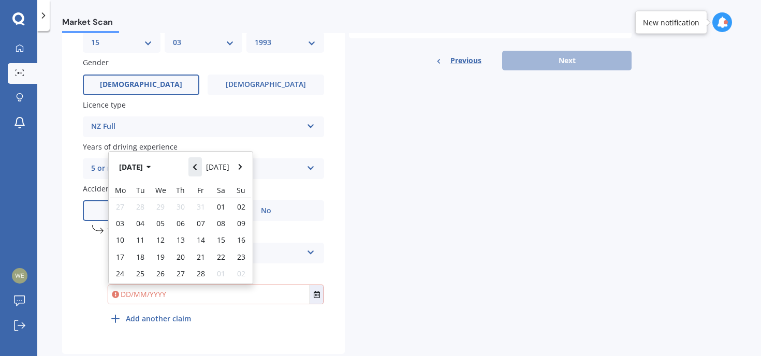
click at [196, 170] on icon "Navigate back" at bounding box center [195, 167] width 4 height 6
click at [196, 168] on icon "Navigate back" at bounding box center [195, 163] width 5 height 7
click at [196, 170] on icon "Navigate back" at bounding box center [195, 167] width 4 height 6
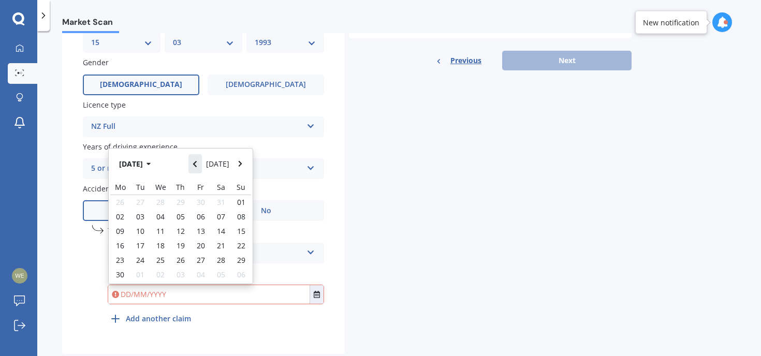
click at [196, 168] on icon "Navigate back" at bounding box center [195, 163] width 5 height 7
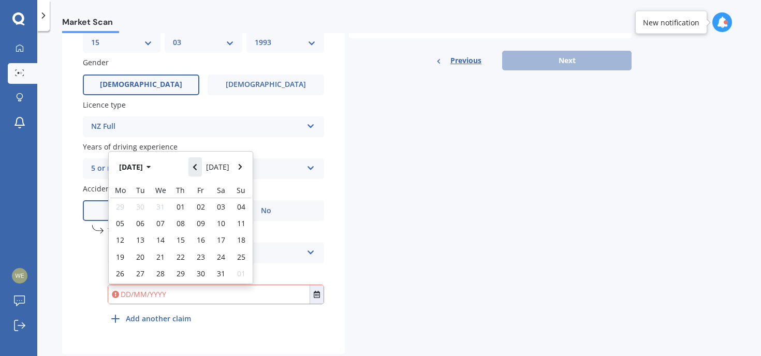
click at [196, 170] on icon "Navigate back" at bounding box center [195, 167] width 4 height 6
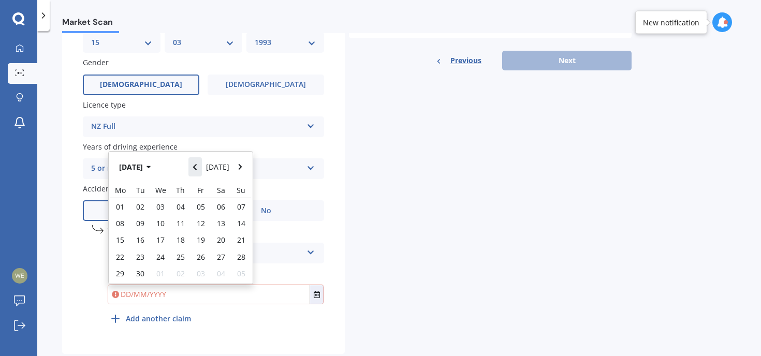
click at [196, 170] on icon "Navigate back" at bounding box center [195, 167] width 4 height 6
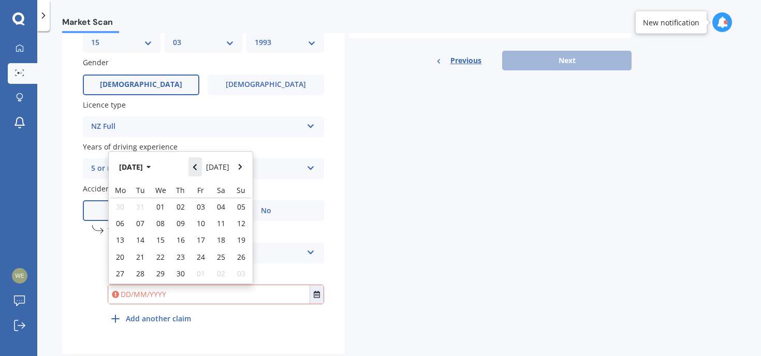
click at [196, 170] on icon "Navigate back" at bounding box center [195, 167] width 5 height 7
click at [196, 170] on icon "Navigate back" at bounding box center [195, 167] width 4 height 6
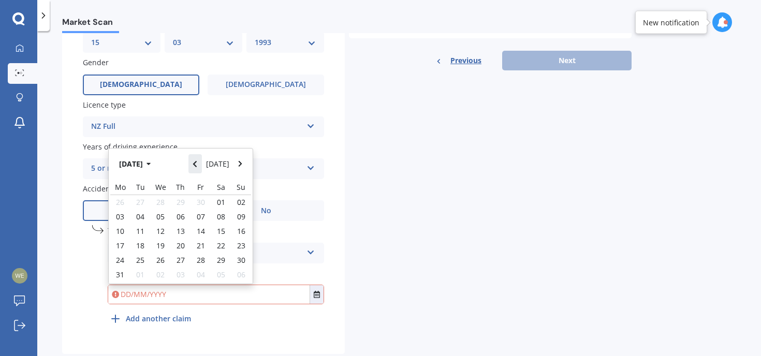
click at [196, 168] on icon "Navigate back" at bounding box center [195, 163] width 5 height 7
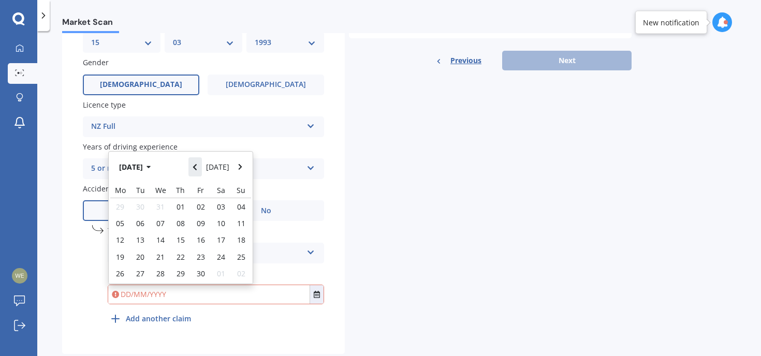
click at [196, 170] on icon "Navigate back" at bounding box center [195, 167] width 4 height 6
click at [172, 238] on div "18" at bounding box center [181, 240] width 20 height 17
type input "[DATE]"
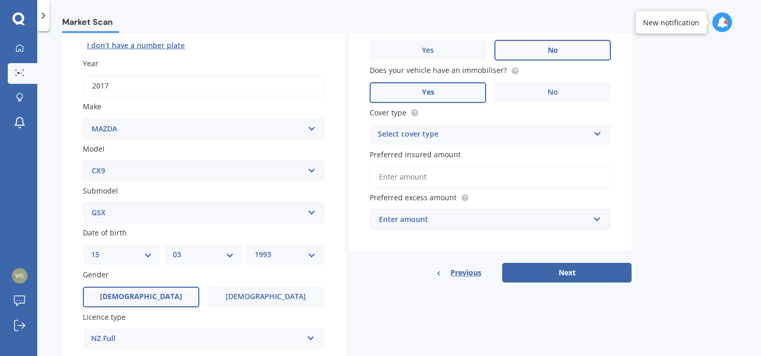
scroll to position [85, 0]
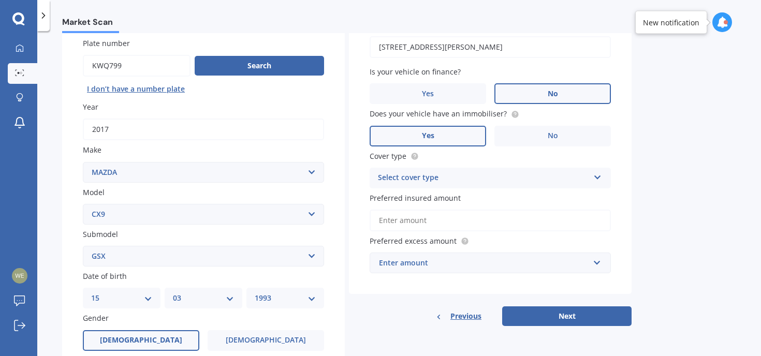
drag, startPoint x: 523, startPoint y: 53, endPoint x: 336, endPoint y: 14, distance: 191.4
click at [341, 14] on div "Market Scan Market Scan Vehicle Market Scan 70 % We just need a few more detail…" at bounding box center [398, 178] width 723 height 356
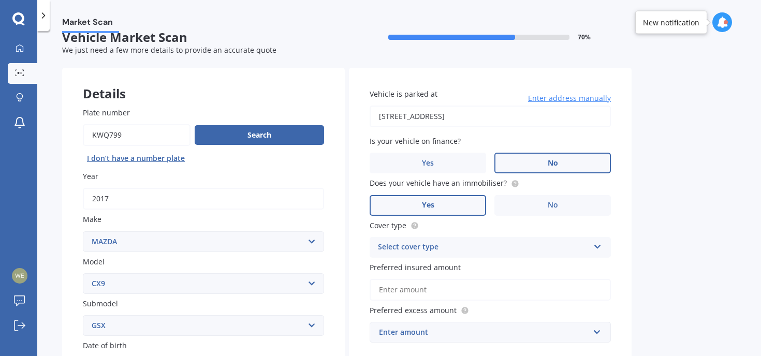
drag, startPoint x: 605, startPoint y: 117, endPoint x: 186, endPoint y: 51, distance: 424.9
click at [186, 51] on form "Vehicle Market Scan 70 % We just need a few more details to provide an accurate…" at bounding box center [346, 358] width 569 height 657
type input "[STREET_ADDRESS][PERSON_NAME]"
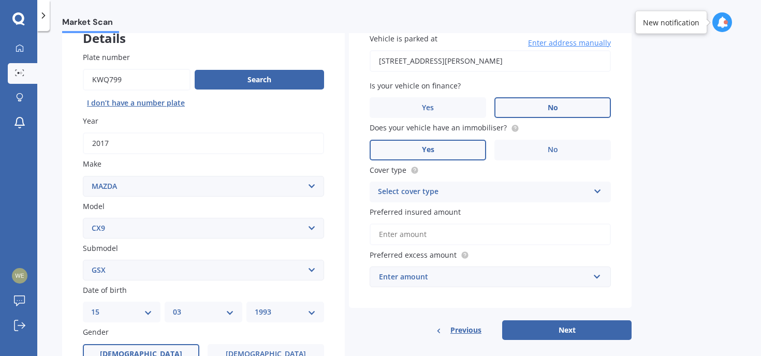
click at [465, 193] on div "Select cover type" at bounding box center [483, 192] width 211 height 12
click at [457, 215] on div "Comprehensive" at bounding box center [490, 212] width 240 height 19
click at [452, 231] on input "Preferred insured amount" at bounding box center [489, 235] width 241 height 22
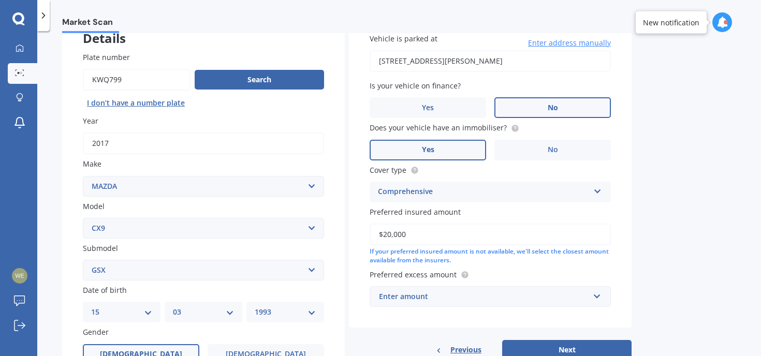
type input "$20,000"
click at [467, 305] on input "text" at bounding box center [487, 297] width 232 height 20
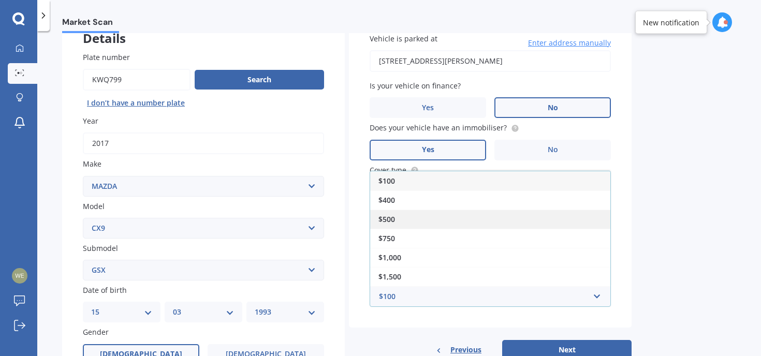
click at [430, 220] on div "$500" at bounding box center [490, 219] width 240 height 19
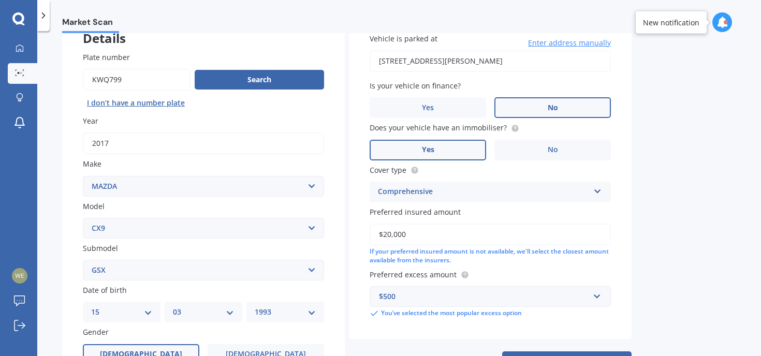
scroll to position [172, 0]
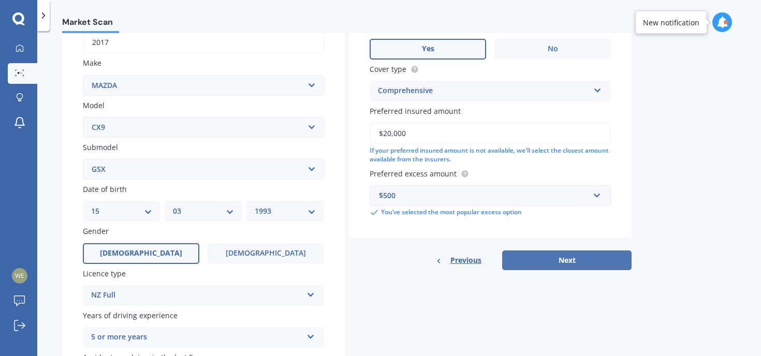
click at [542, 270] on button "Next" at bounding box center [566, 260] width 129 height 20
select select "15"
select select "03"
select select "1993"
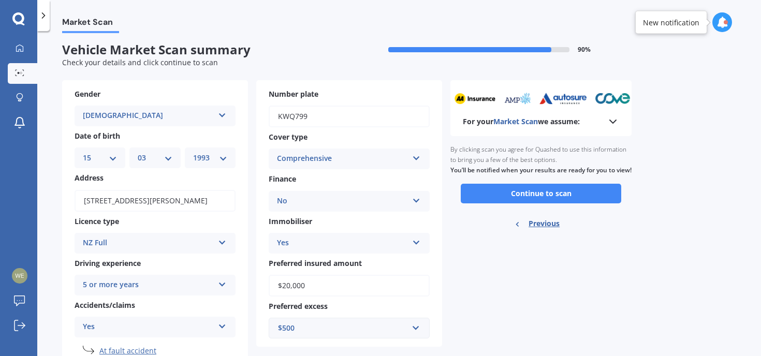
scroll to position [0, 0]
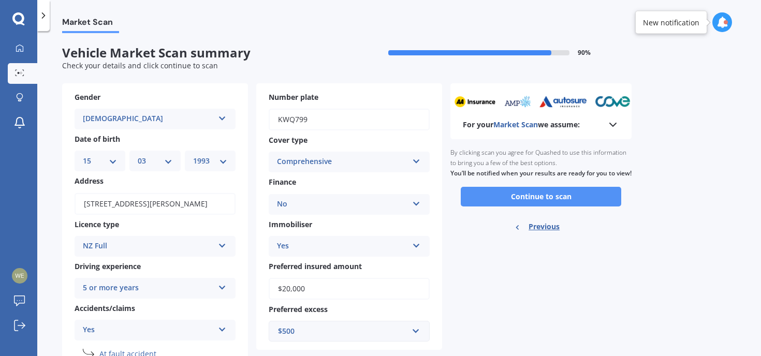
click at [526, 206] on button "Continue to scan" at bounding box center [541, 197] width 160 height 20
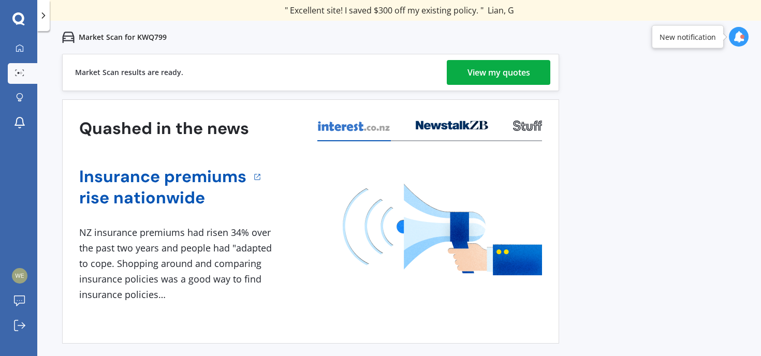
click at [456, 71] on link "View my quotes" at bounding box center [498, 72] width 103 height 25
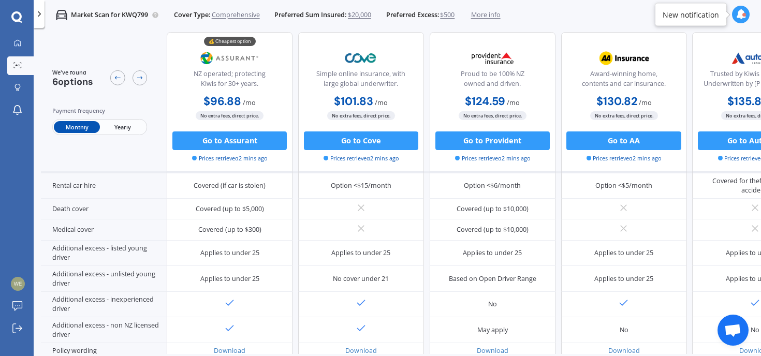
scroll to position [490, 0]
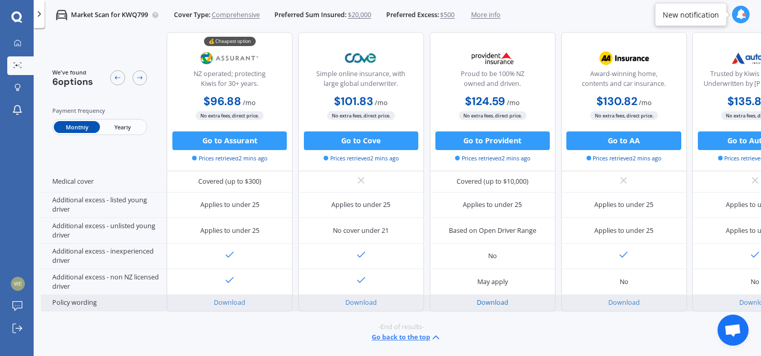
click at [491, 298] on link "Download" at bounding box center [493, 302] width 32 height 9
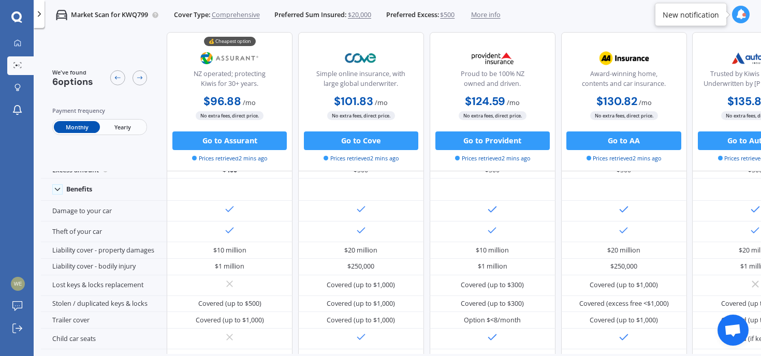
scroll to position [0, 0]
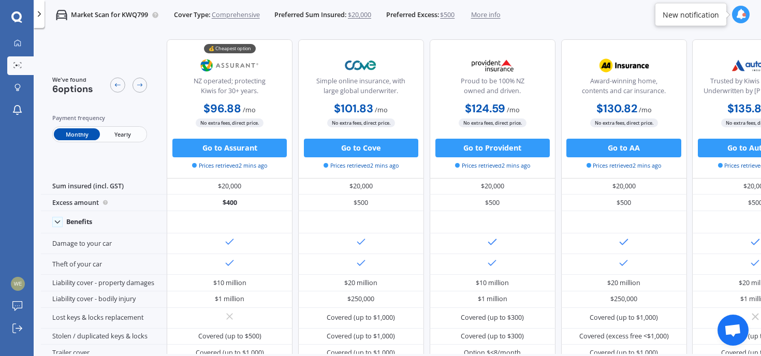
click at [18, 78] on div "My Dashboard Market Scan Explore insurance Notifications" at bounding box center [17, 79] width 34 height 90
click at [22, 70] on link "Market Scan" at bounding box center [20, 65] width 26 height 19
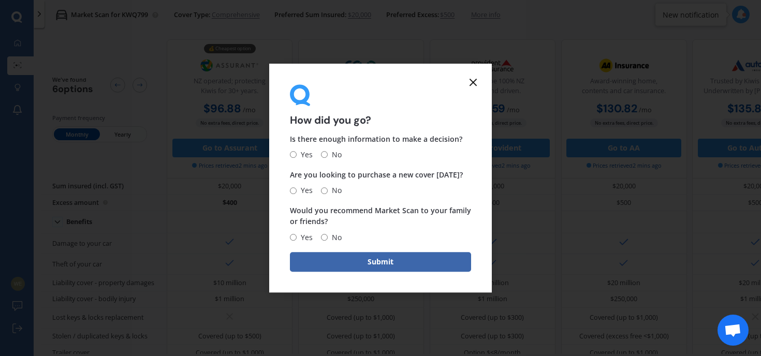
click at [477, 82] on icon at bounding box center [473, 82] width 12 height 12
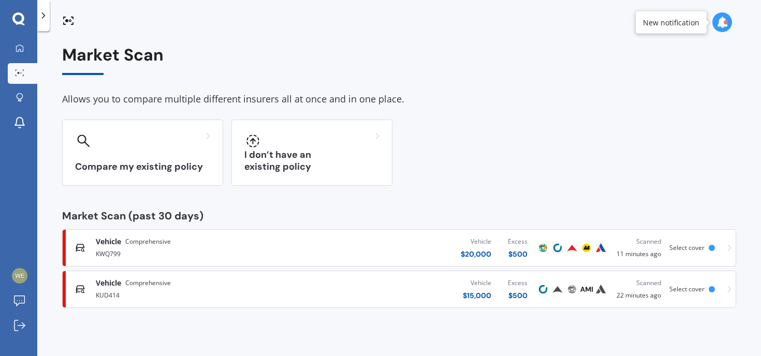
click at [713, 284] on div "Vehicle Comprehensive KUD414 Vehicle $ 15,000 Excess $ 500 Scanned 22 minutes a…" at bounding box center [399, 289] width 664 height 31
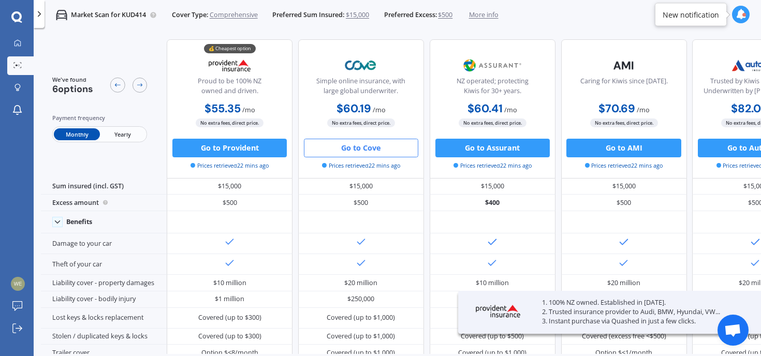
click at [485, 14] on span "More info" at bounding box center [483, 14] width 29 height 9
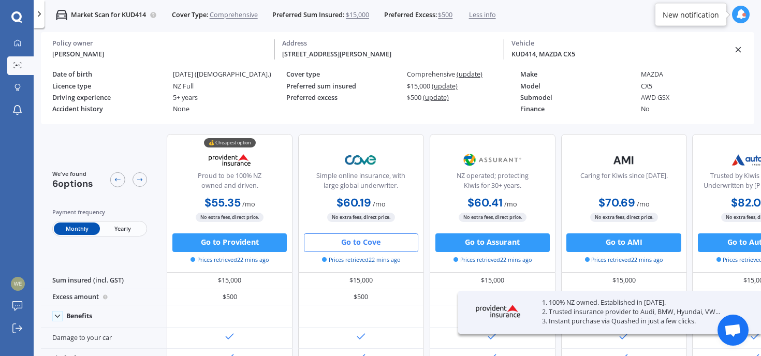
click at [490, 15] on span "Less info" at bounding box center [482, 14] width 27 height 9
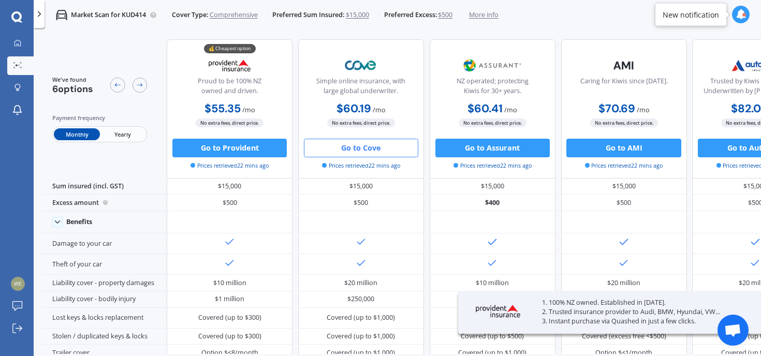
click at [437, 18] on span "Preferred Excess:" at bounding box center [410, 14] width 53 height 9
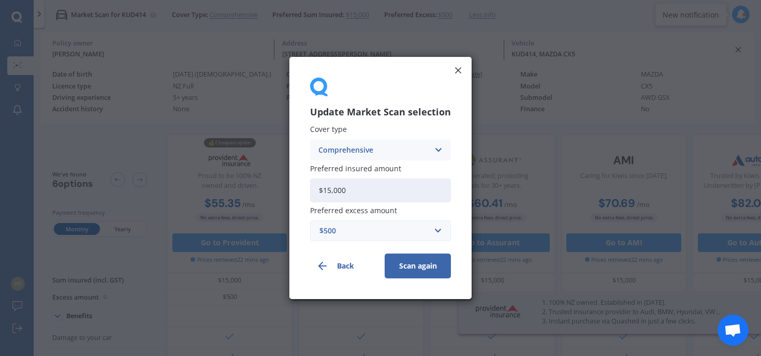
click at [458, 13] on div "Update Market Scan selection Cover type Comprehensive Comprehensive Third Party…" at bounding box center [380, 178] width 761 height 356
